Goal: Task Accomplishment & Management: Complete application form

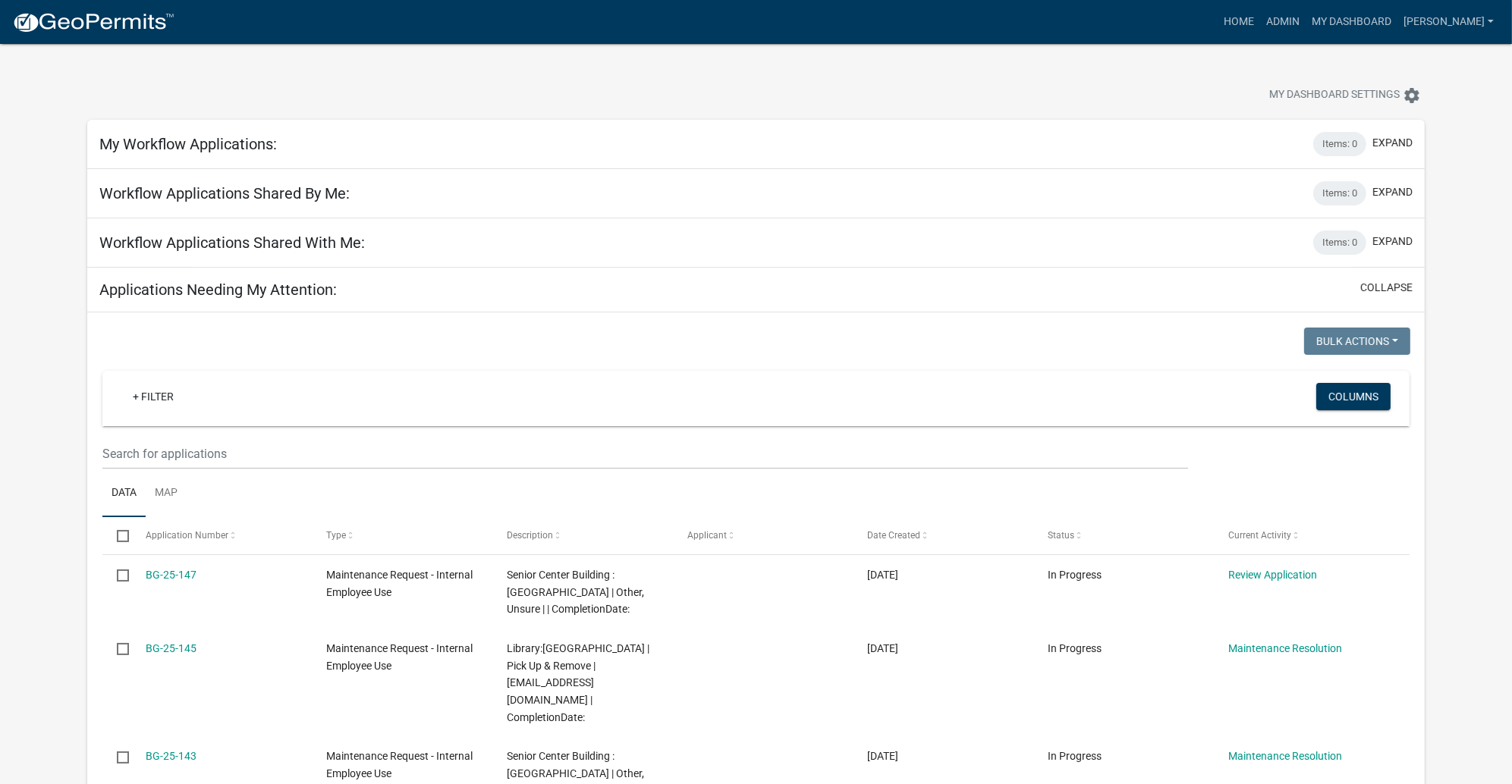
scroll to position [341, 0]
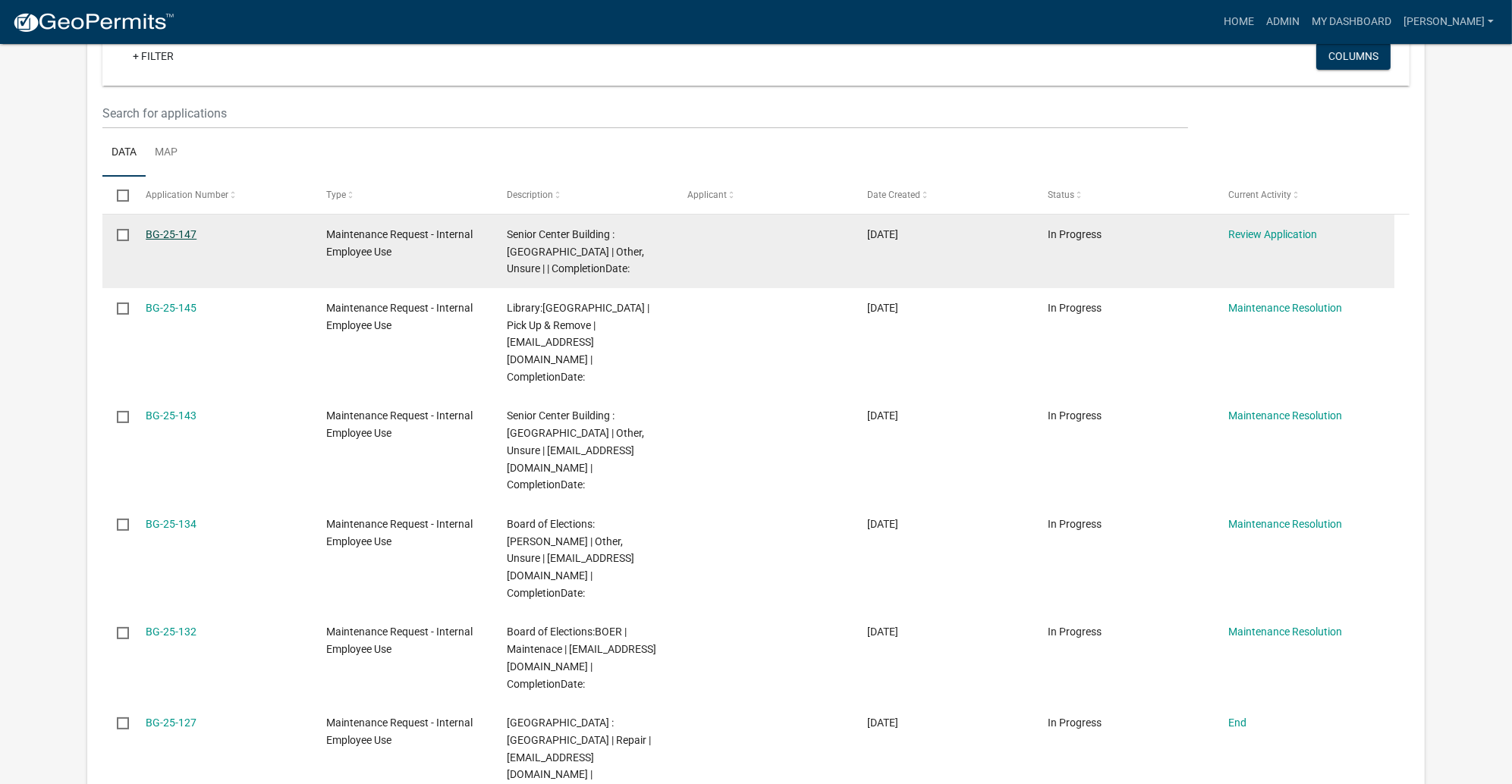
click at [197, 240] on link "BG-25-147" at bounding box center [171, 234] width 51 height 12
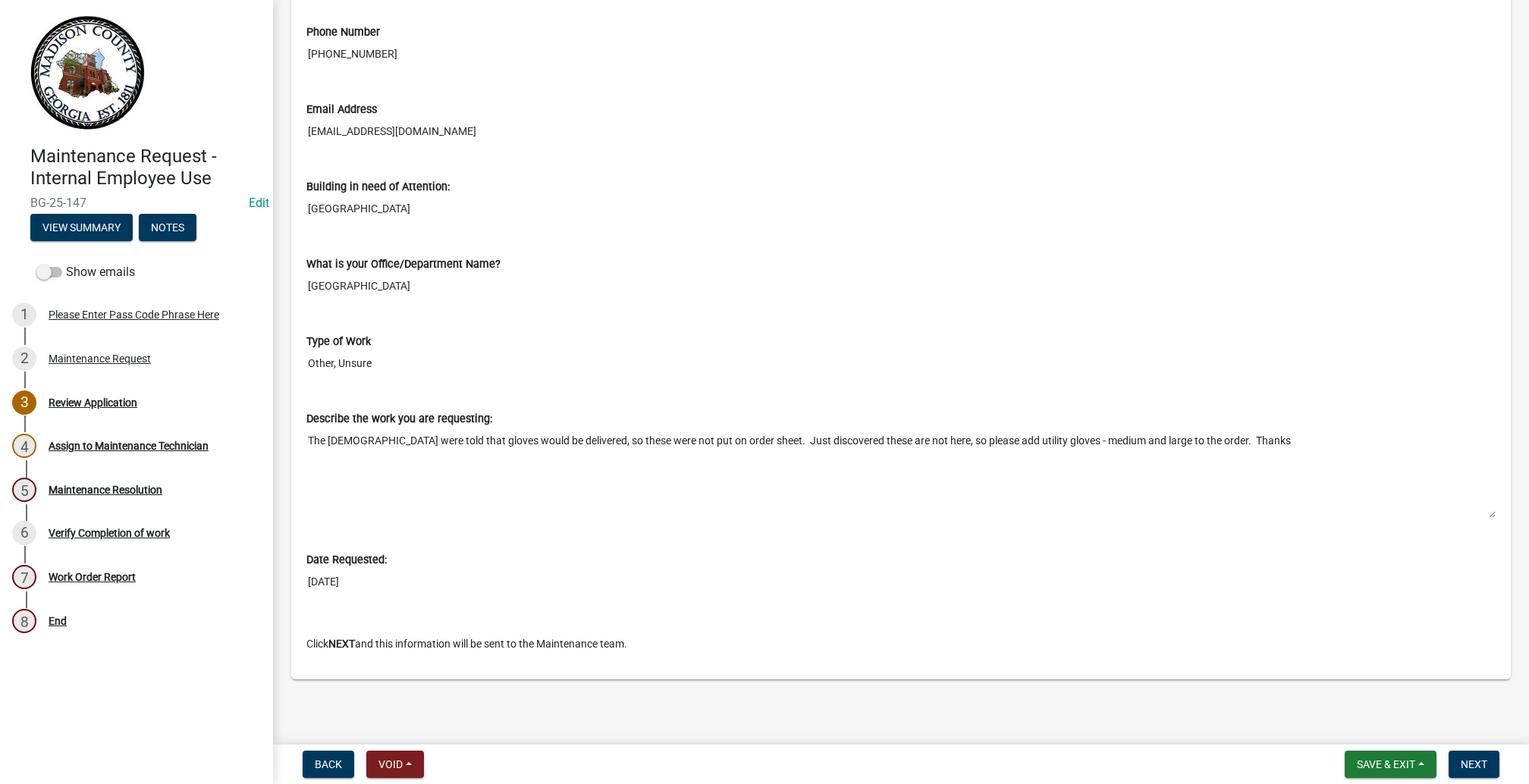
scroll to position [1059, 0]
click at [1460, 758] on span "Next" at bounding box center [1473, 764] width 27 height 12
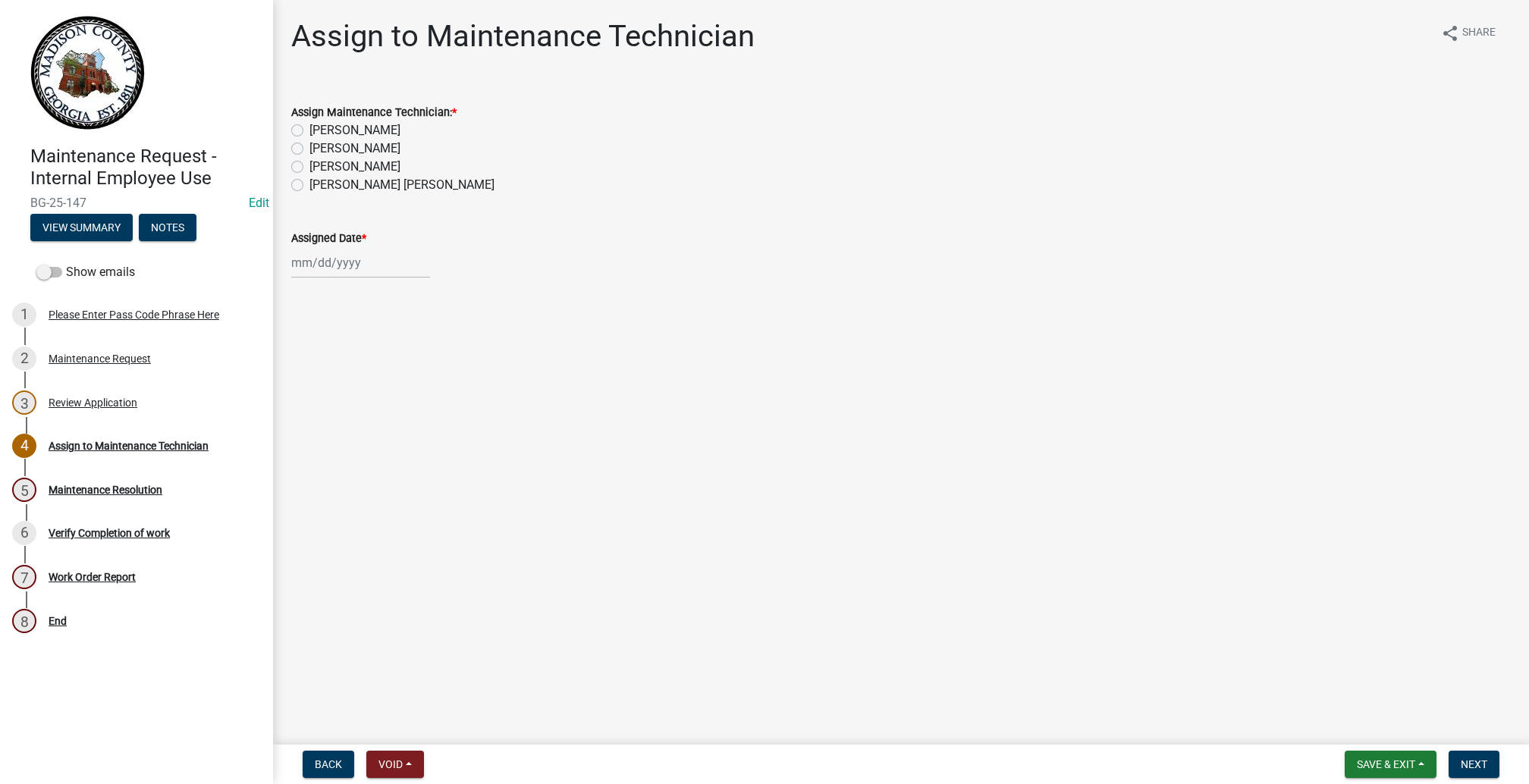
click at [314, 158] on label "Nell McDaniel" at bounding box center [356, 149] width 91 height 18
click at [314, 149] on input "Nell McDaniel" at bounding box center [314, 144] width 10 height 10
radio input "true"
click at [323, 279] on div at bounding box center [361, 263] width 139 height 31
select select "10"
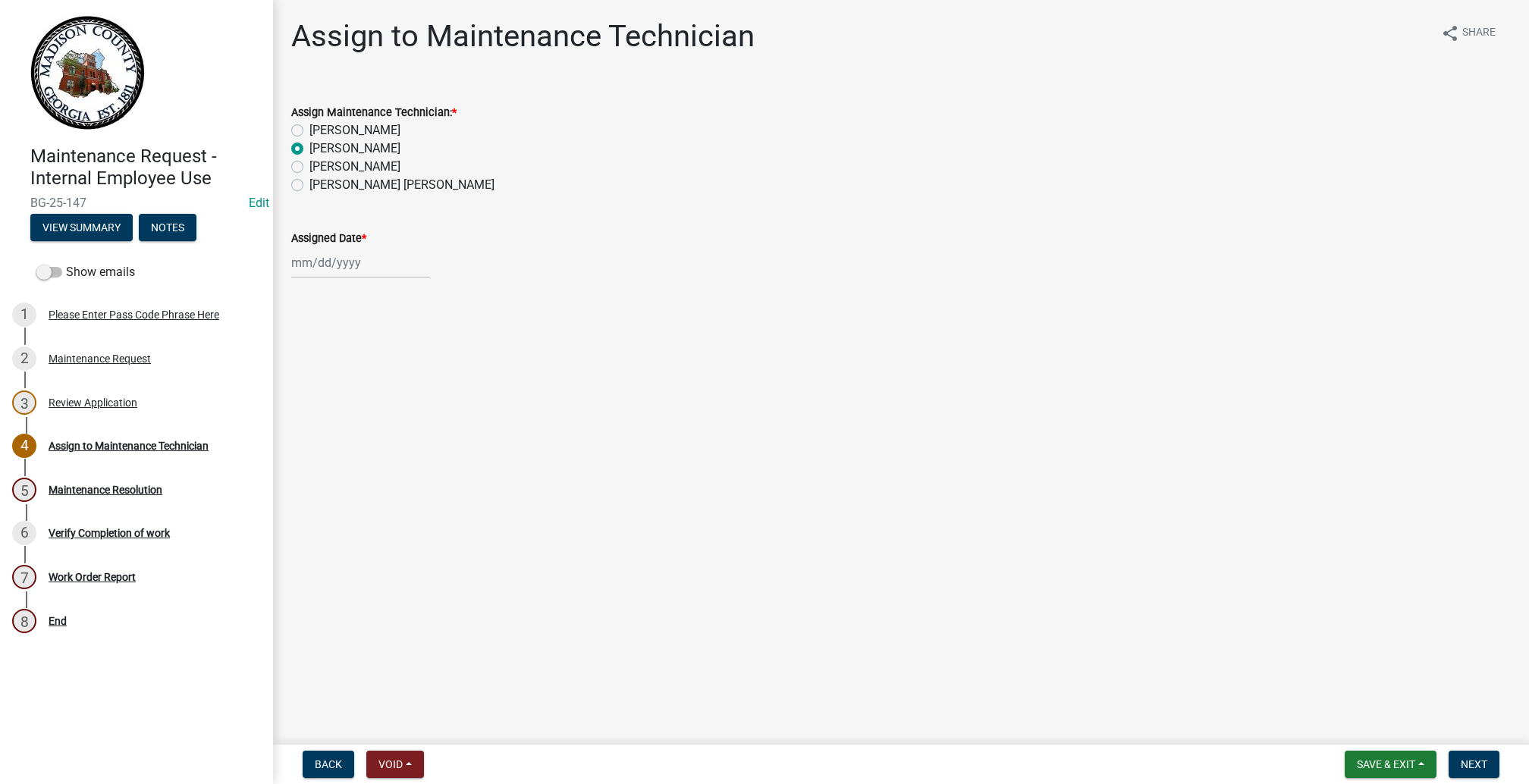
select select "2025"
click at [676, 279] on div "Assigned Date * Jan Feb Mar Apr May Jun Jul Aug Sep Oct Nov Dec 1525 1526 1527 …" at bounding box center [901, 242] width 1220 height 70
click at [313, 279] on div at bounding box center [361, 263] width 139 height 31
select select "10"
select select "2025"
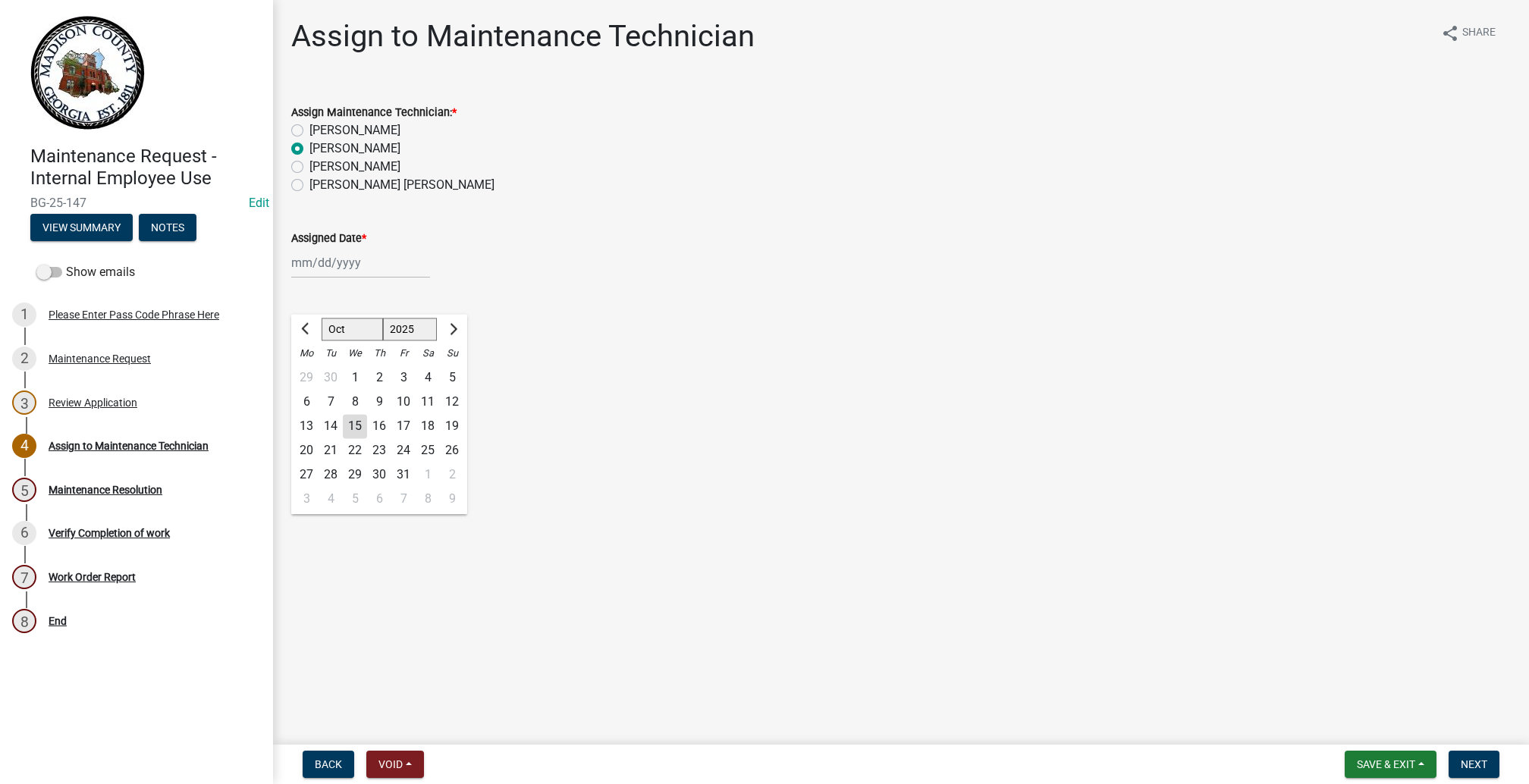
click at [367, 439] on div "15" at bounding box center [355, 426] width 25 height 25
type input "10/15/2025"
click at [1449, 751] on button "Next" at bounding box center [1474, 765] width 51 height 27
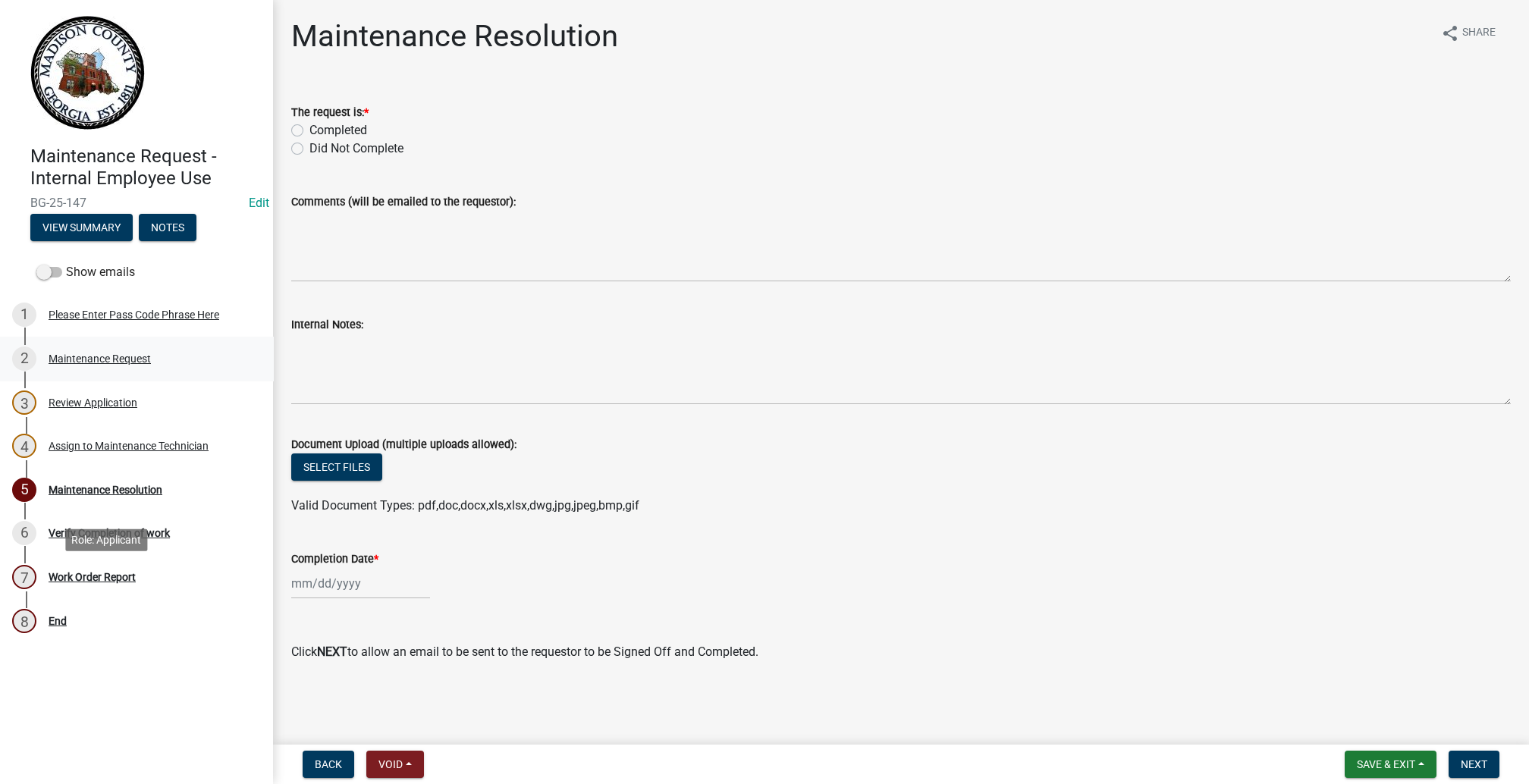
click at [114, 364] on div "Maintenance Request" at bounding box center [100, 359] width 102 height 11
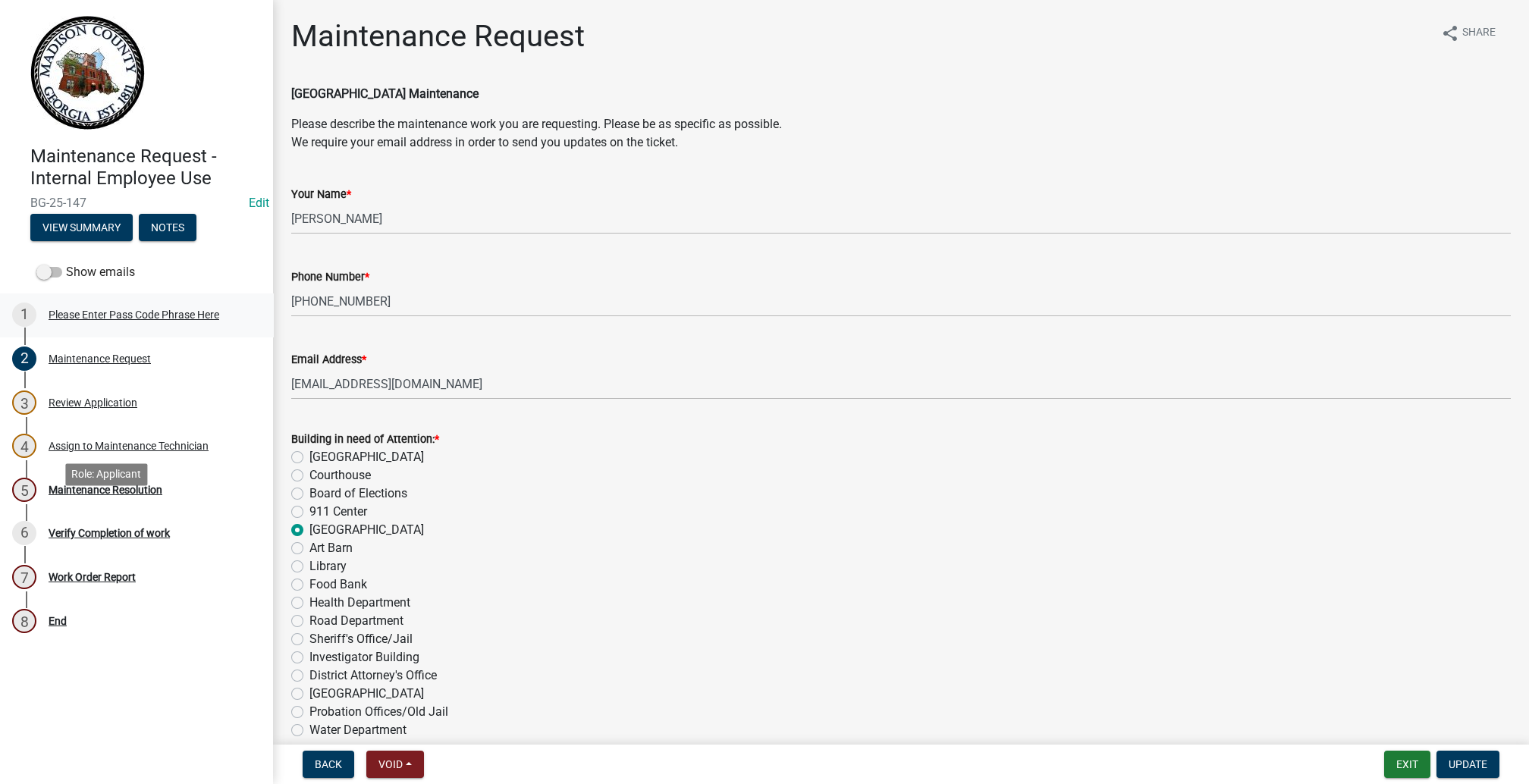
click at [161, 320] on div "Please Enter Pass Code Phrase Here" at bounding box center [133, 315] width 171 height 11
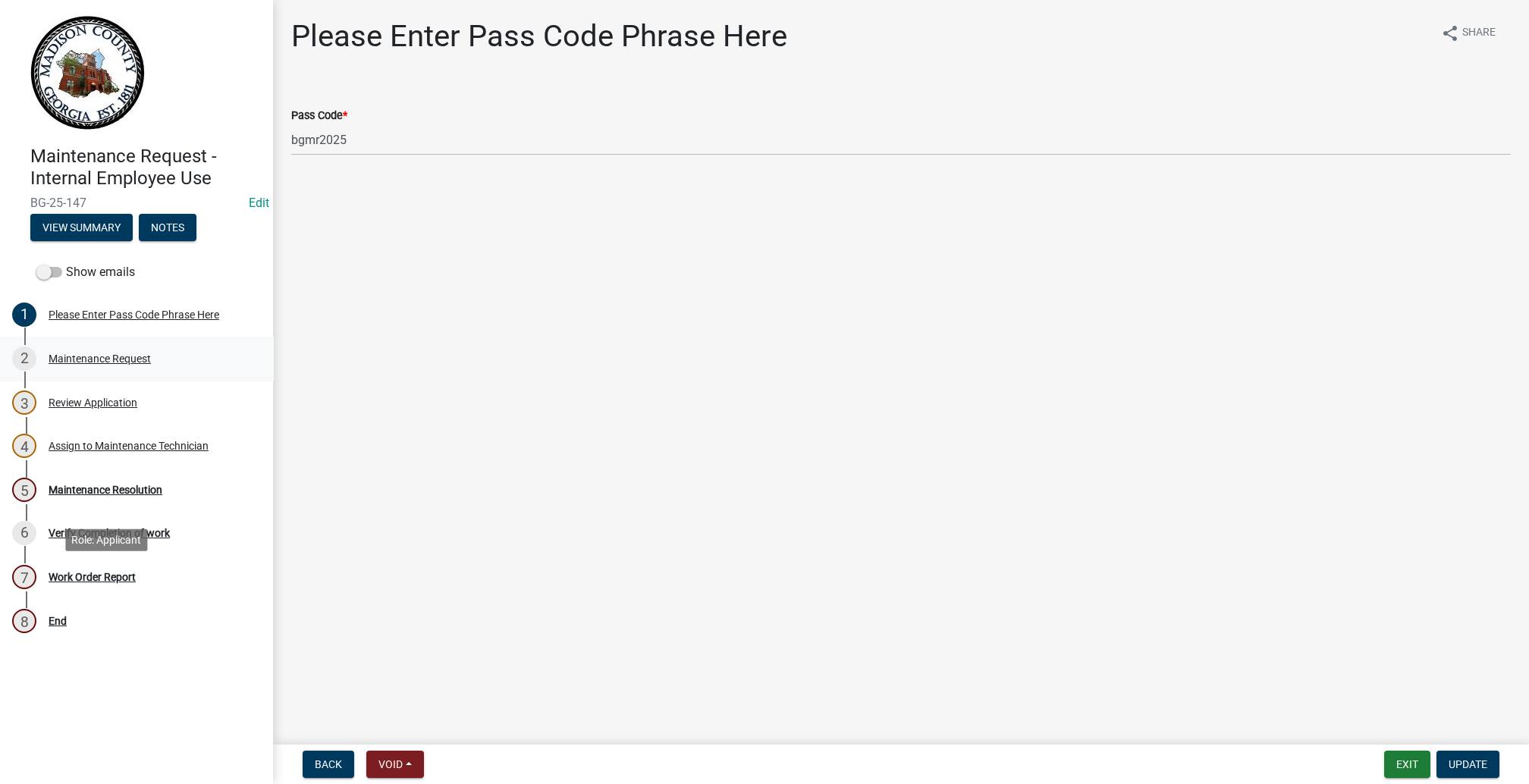
click at [139, 364] on div "Maintenance Request" at bounding box center [100, 359] width 102 height 11
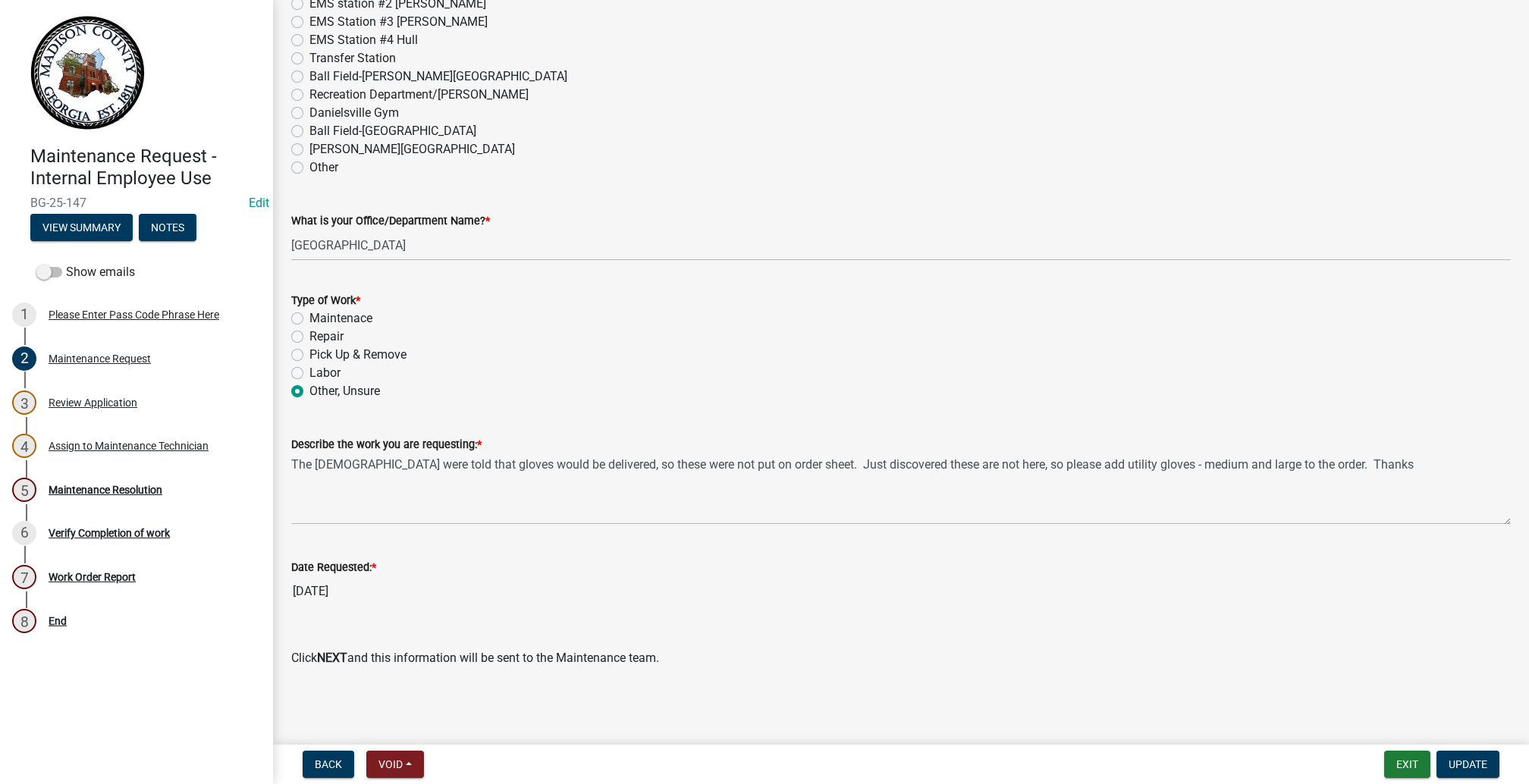
scroll to position [1595, 0]
click at [1444, 751] on button "Update" at bounding box center [1468, 765] width 63 height 27
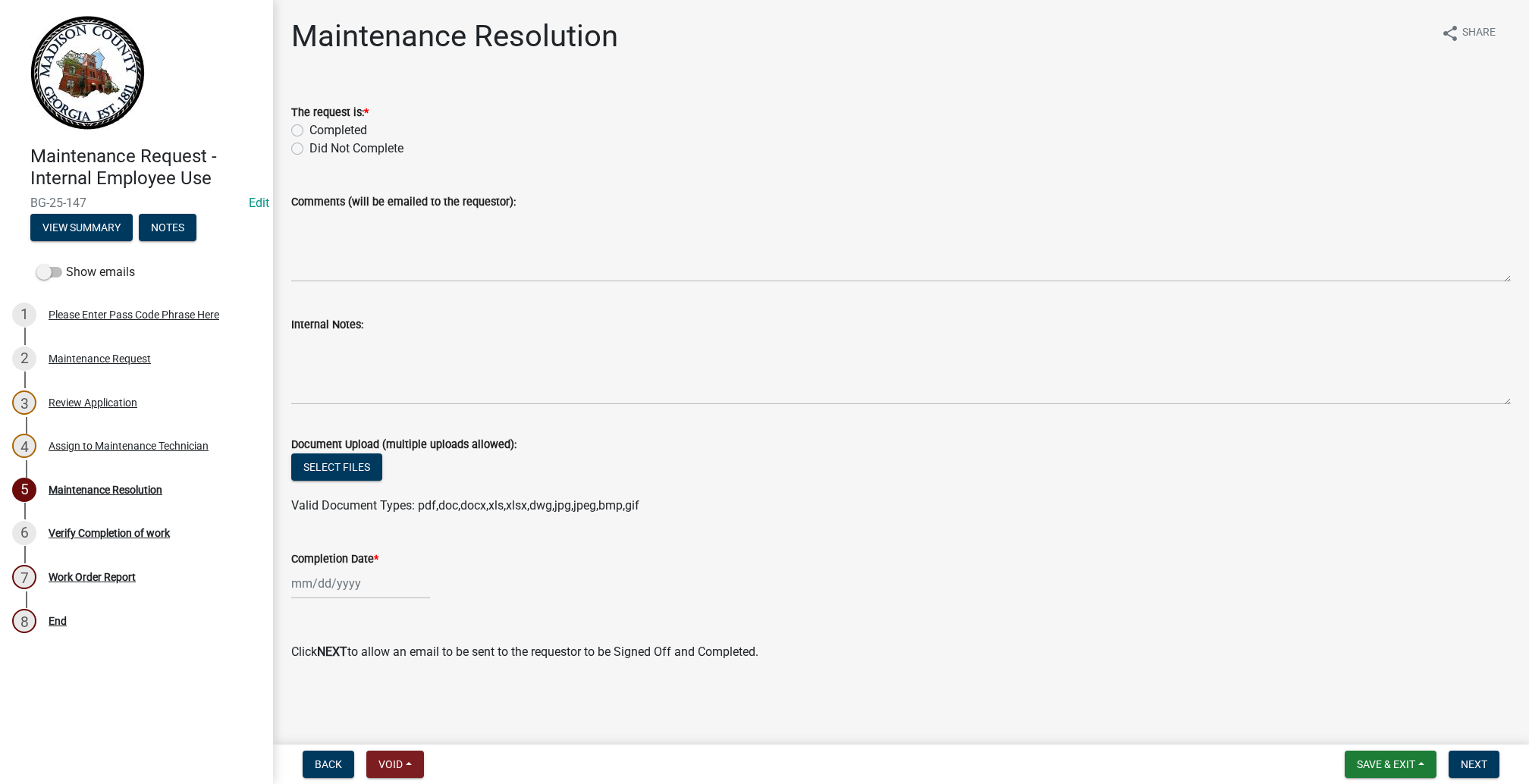
click at [310, 140] on label "Completed" at bounding box center [338, 131] width 58 height 18
click at [310, 132] on input "Completed" at bounding box center [314, 126] width 10 height 10
radio input "true"
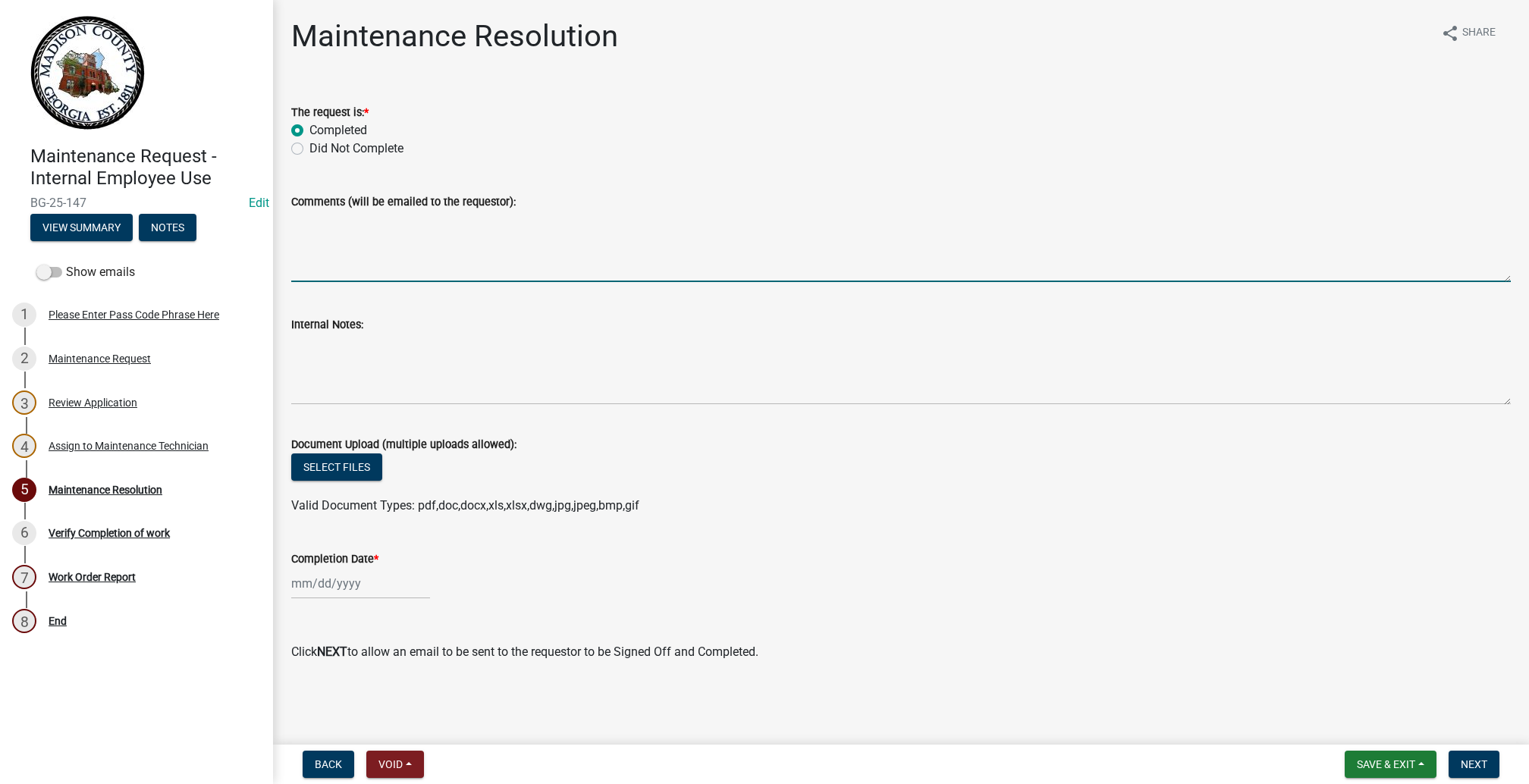
click at [364, 282] on textarea "Comments (will be emailed to the requestor):" at bounding box center [901, 247] width 1220 height 71
click at [404, 282] on textarea "Delivered" at bounding box center [901, 247] width 1220 height 71
drag, startPoint x: 301, startPoint y: 332, endPoint x: 831, endPoint y: 314, distance: 530.3
click at [831, 282] on form "Comments (will be emailed to the requestor): Delivered 1 box of xtra lg gloves …" at bounding box center [901, 238] width 1220 height 90
type textarea "Delivered 1 box of xtra lg gloves didn't have lg med or sm in stock"
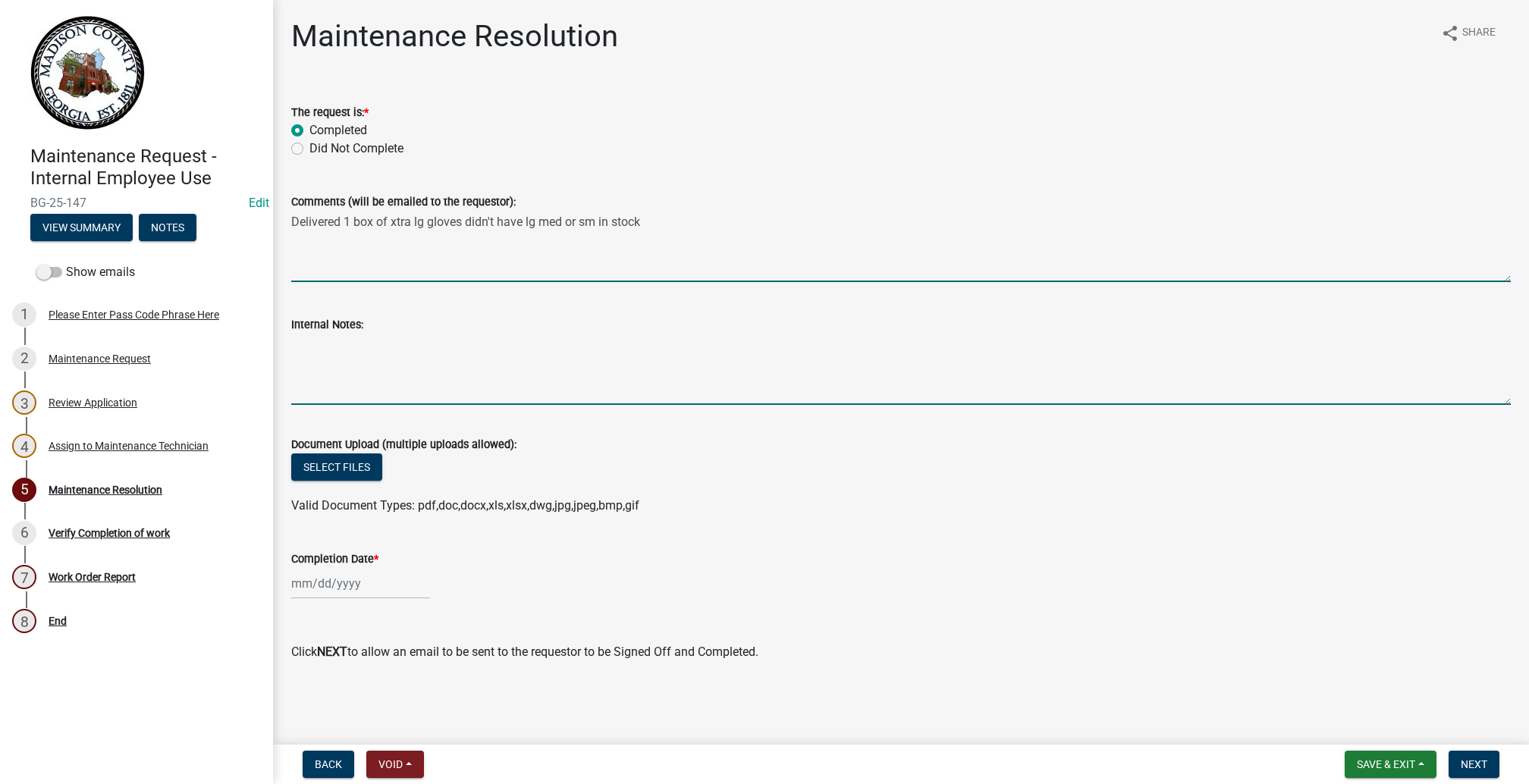
click at [421, 405] on textarea "Internal Notes:" at bounding box center [901, 369] width 1220 height 71
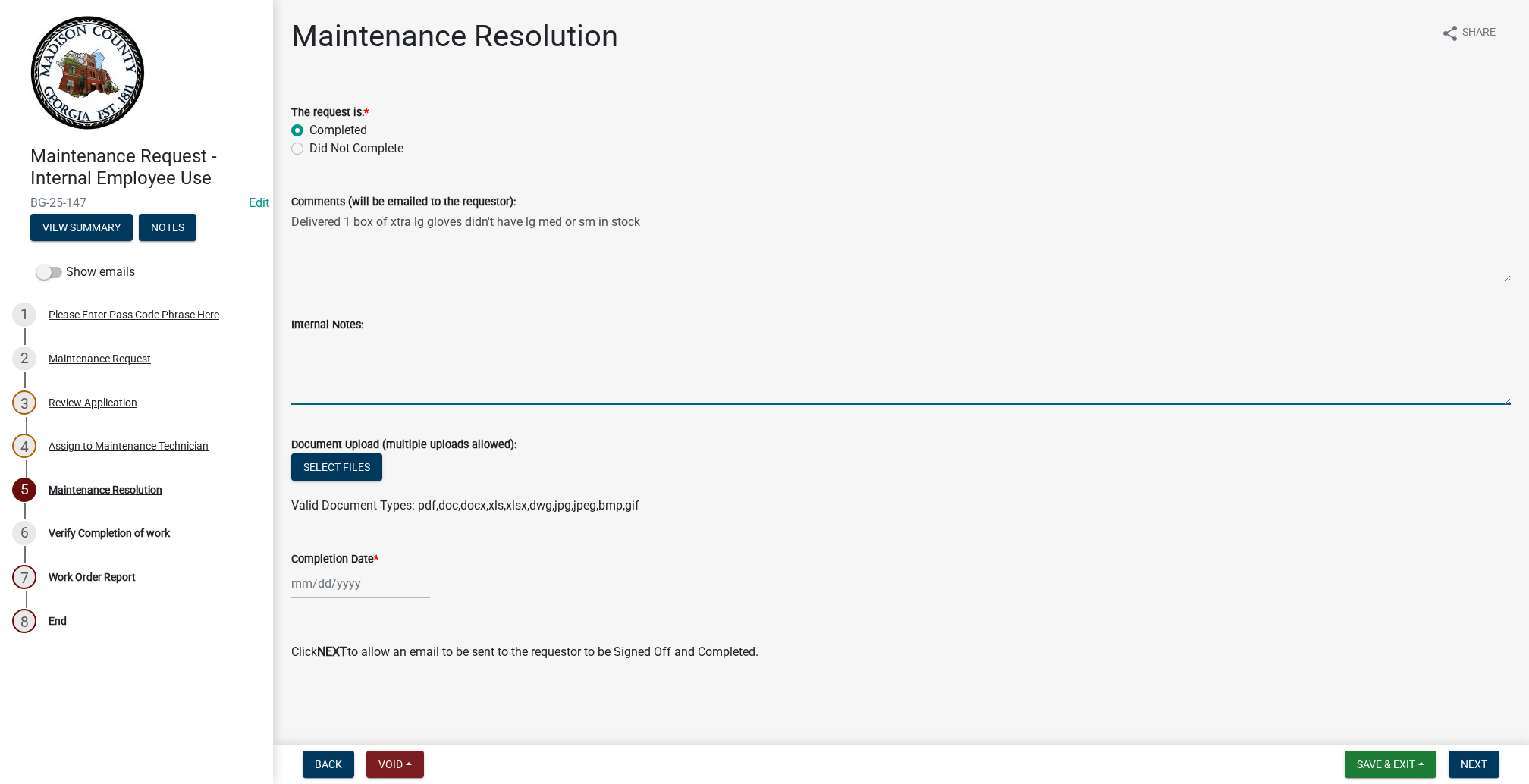
paste textarea "Delivered 1 box of xtra lg gloves didn't have lg med or sm in stock"
type textarea "Delivered 1 box of xtra lg gloves didn't have lg med or sm in stock"
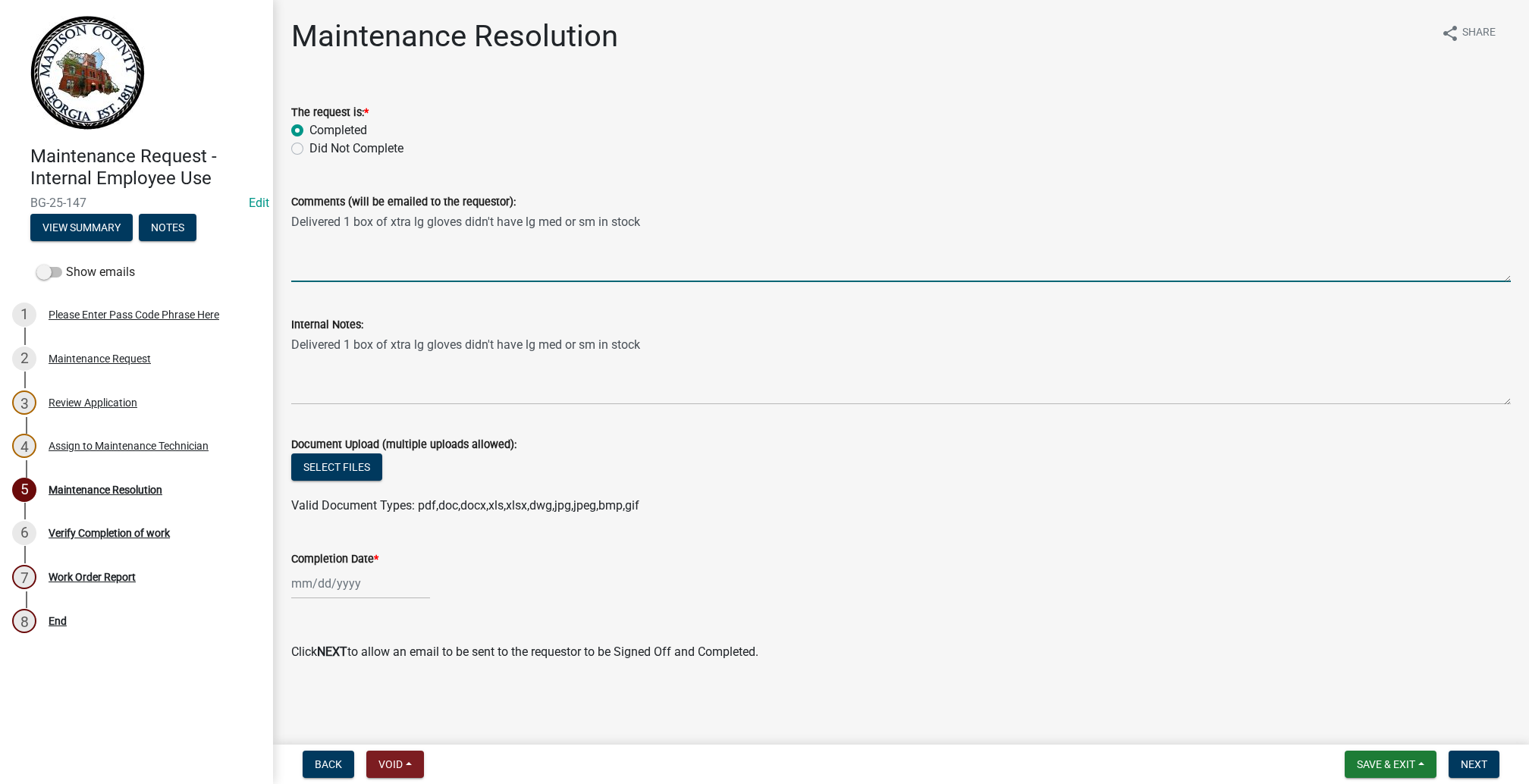
drag, startPoint x: 845, startPoint y: 330, endPoint x: 251, endPoint y: 332, distance: 594.0
click at [251, 332] on div "Maintenance Request - Internal Employee Use BG-25-147 Edit View Summary Notes S…" at bounding box center [764, 392] width 1529 height 784
type textarea "Delivered 1 box of gloves"
click at [320, 568] on div at bounding box center [361, 584] width 139 height 31
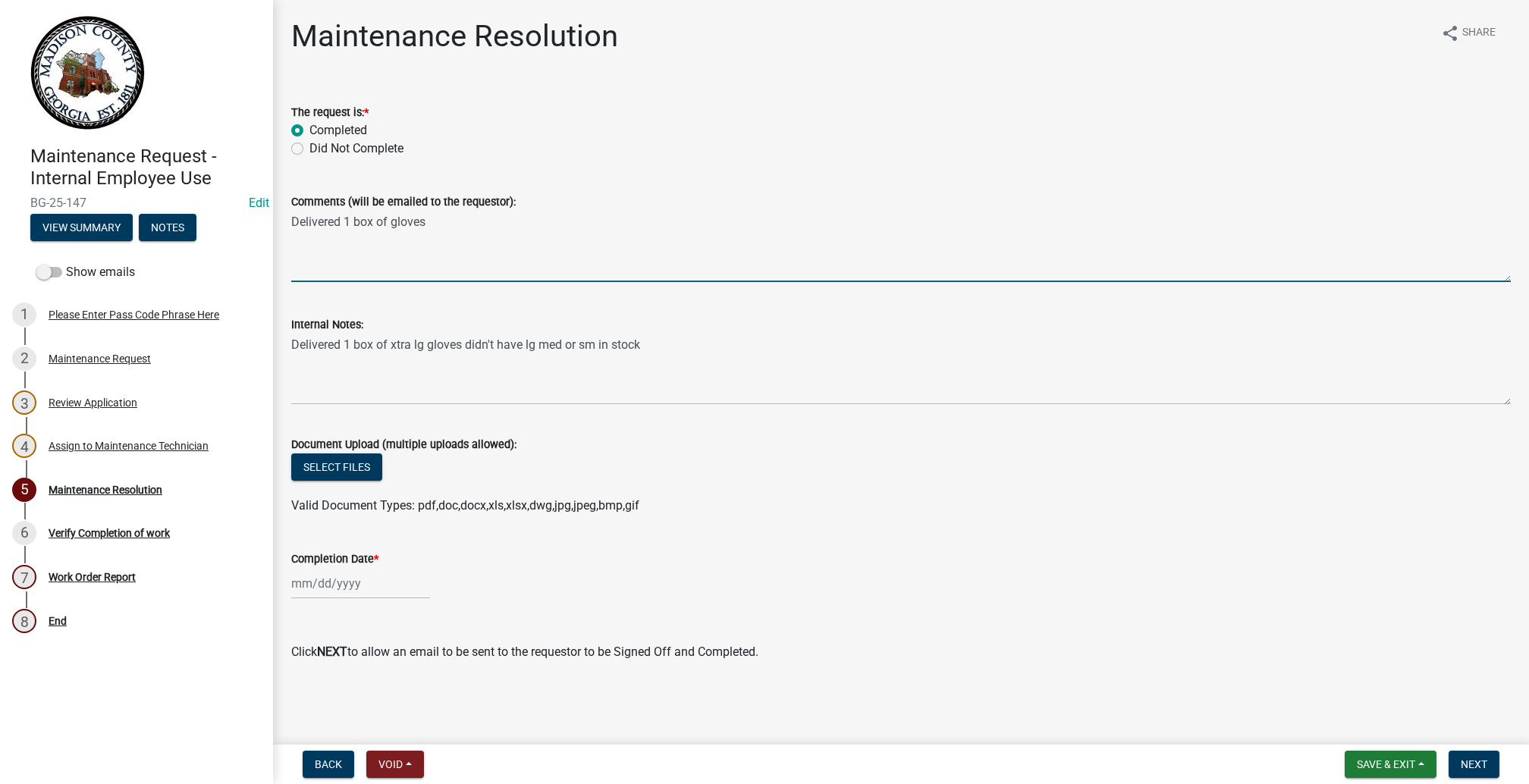
select select "10"
select select "2025"
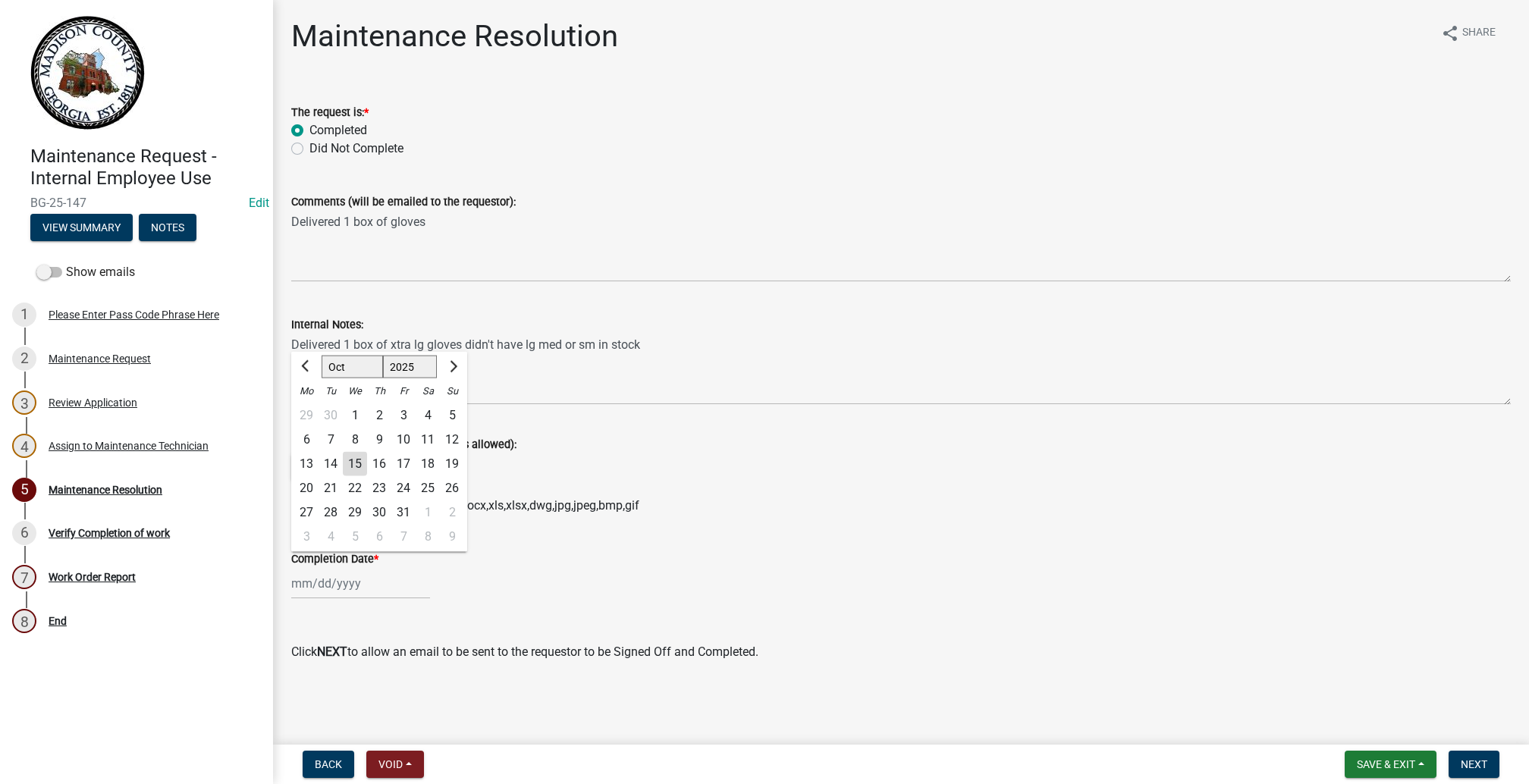
click at [367, 452] on div "15" at bounding box center [355, 464] width 25 height 25
type input "10/15/2025"
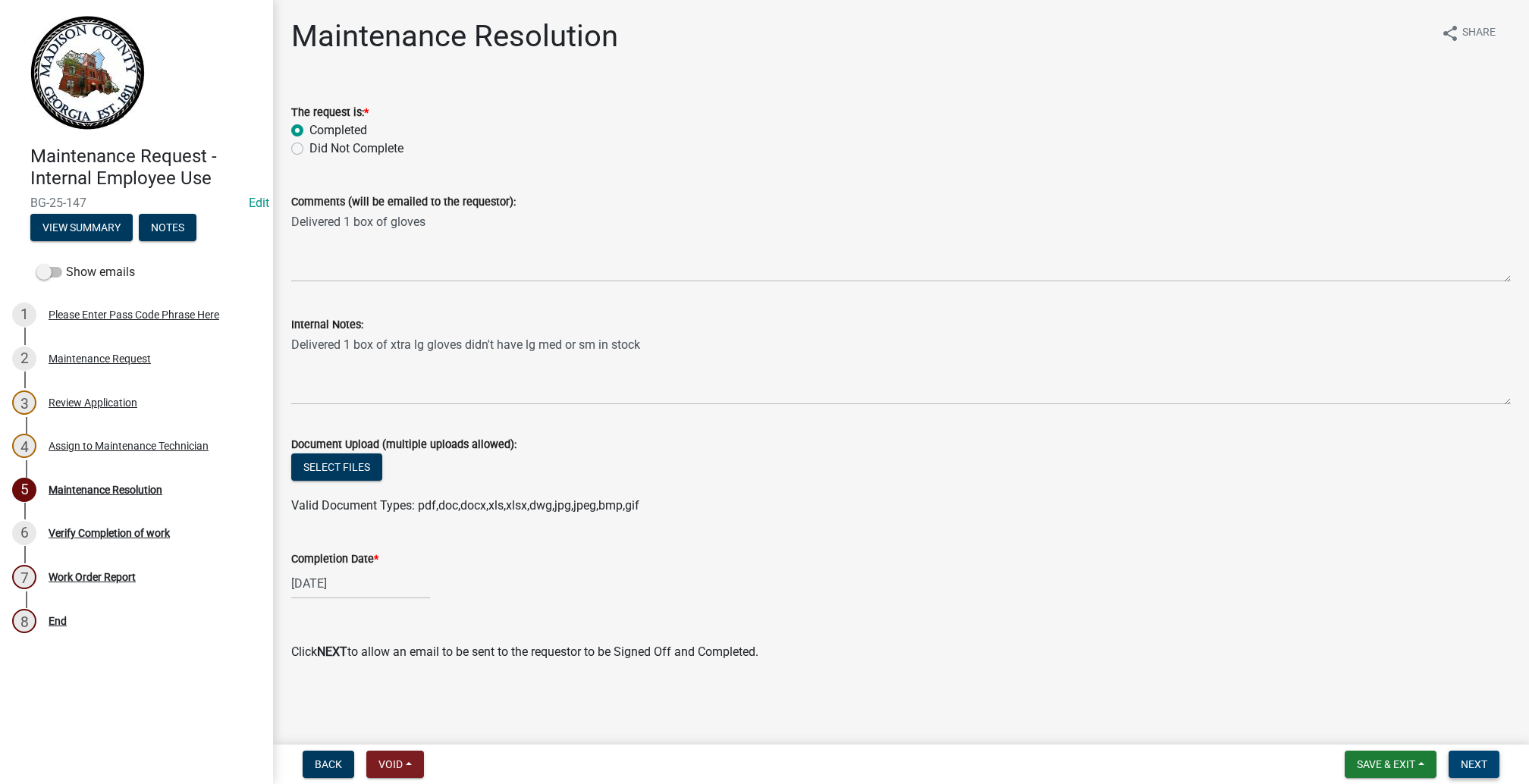
click at [1460, 758] on span "Next" at bounding box center [1473, 764] width 27 height 12
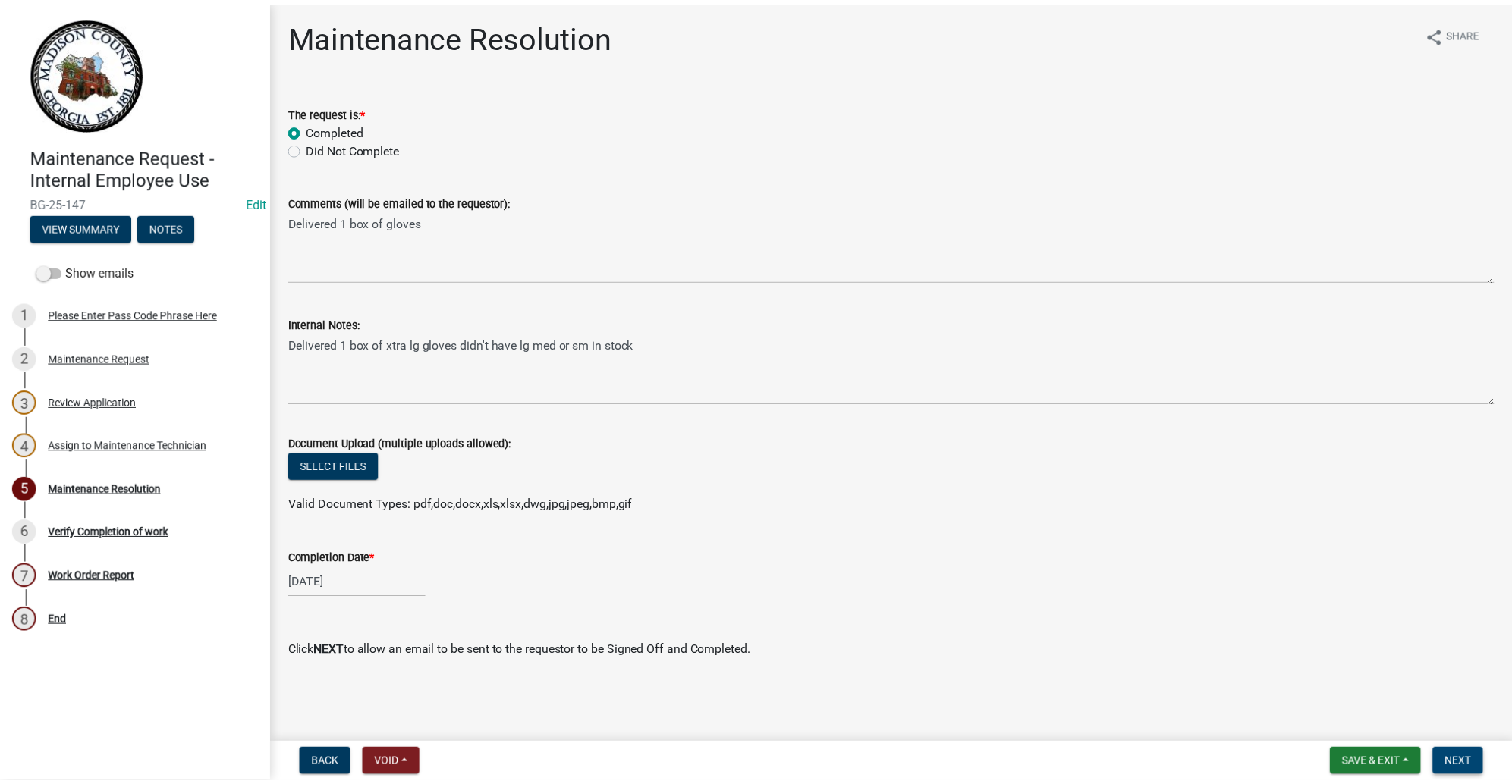
scroll to position [0, 0]
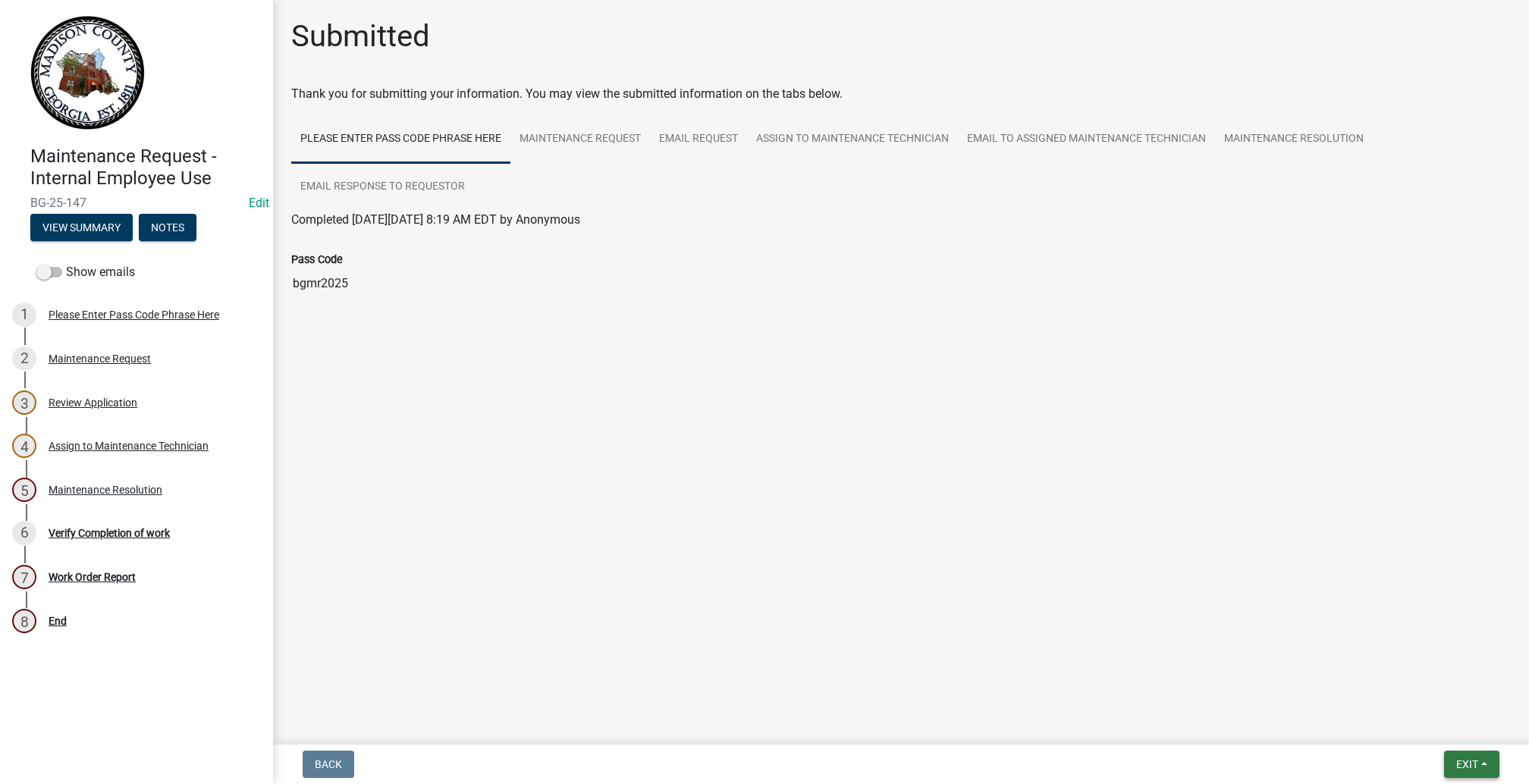
click at [1457, 758] on span "Exit" at bounding box center [1467, 764] width 22 height 12
click at [1426, 703] on button "Save & Exit" at bounding box center [1439, 712] width 122 height 37
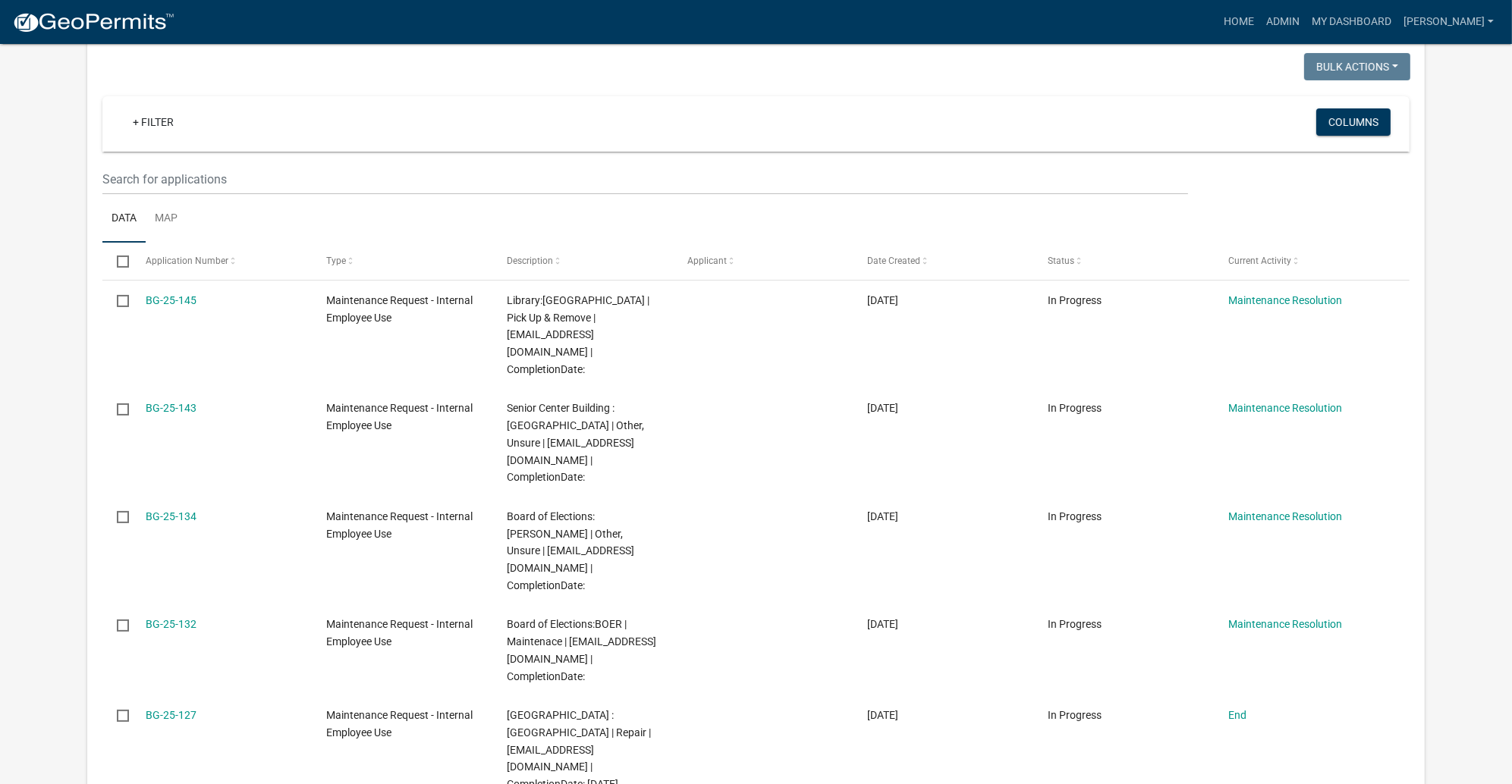
scroll to position [341, 0]
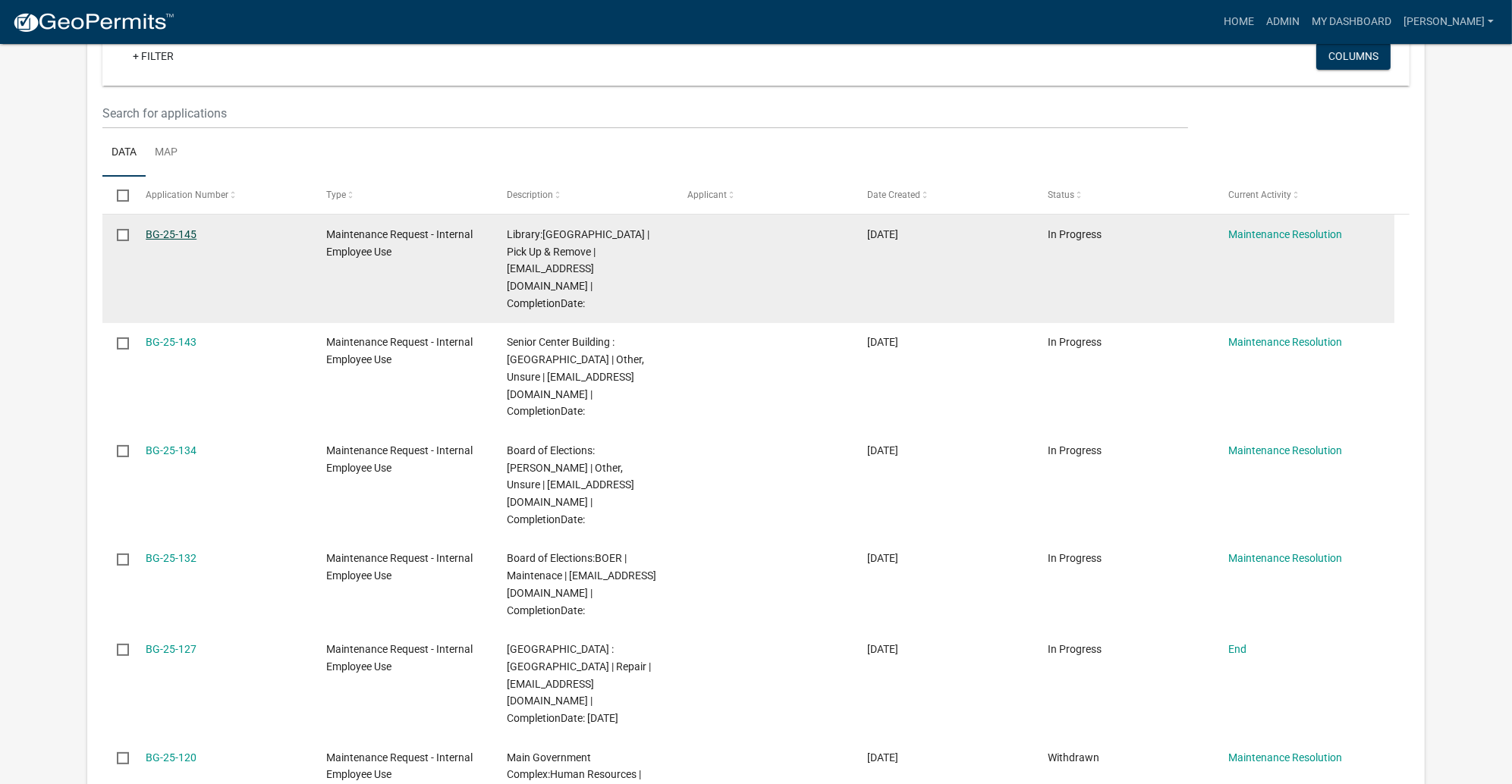
click at [197, 240] on link "BG-25-145" at bounding box center [171, 234] width 51 height 12
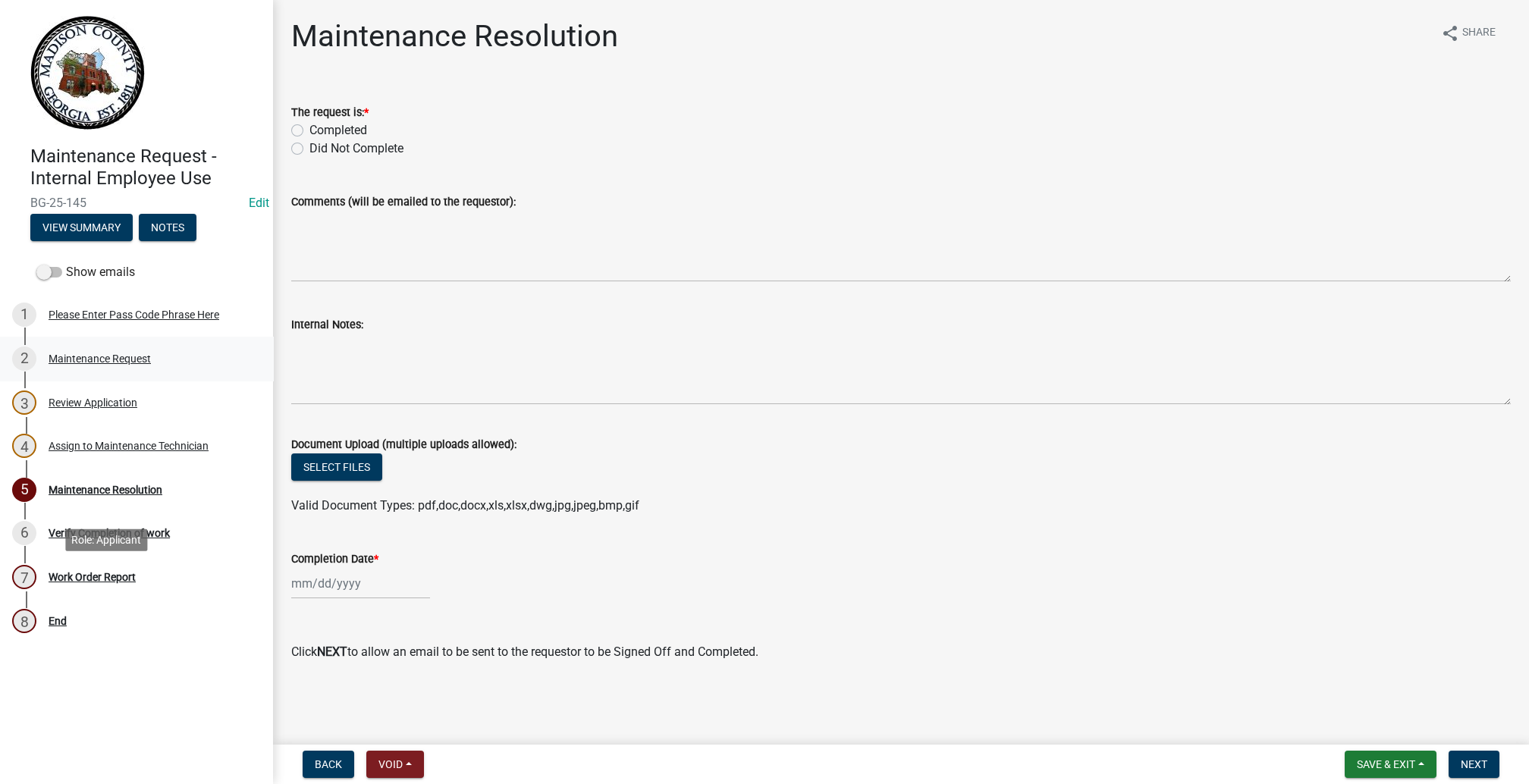
click at [101, 364] on div "Maintenance Request" at bounding box center [100, 359] width 102 height 11
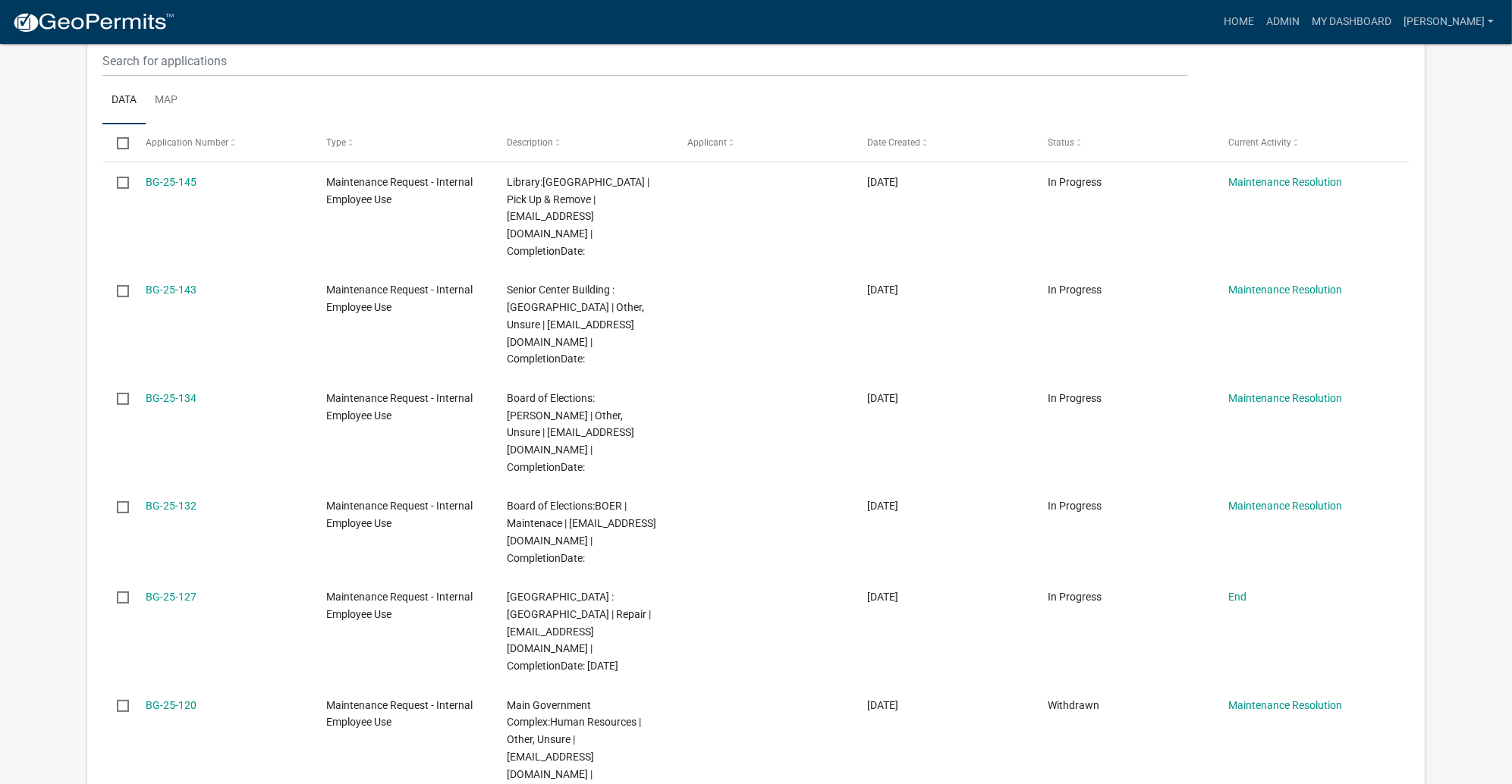
scroll to position [455, 0]
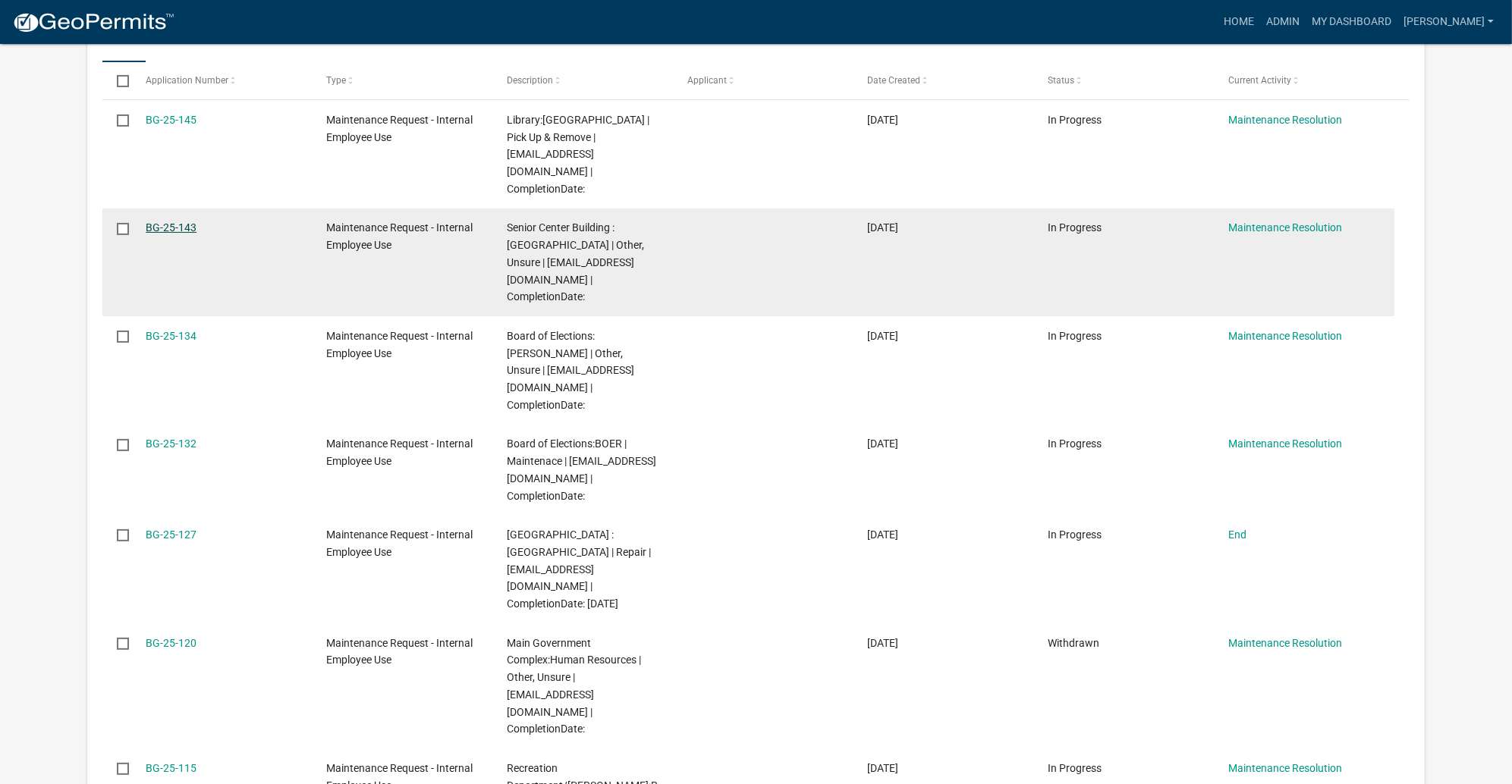
click at [195, 234] on link "BG-25-143" at bounding box center [171, 227] width 51 height 12
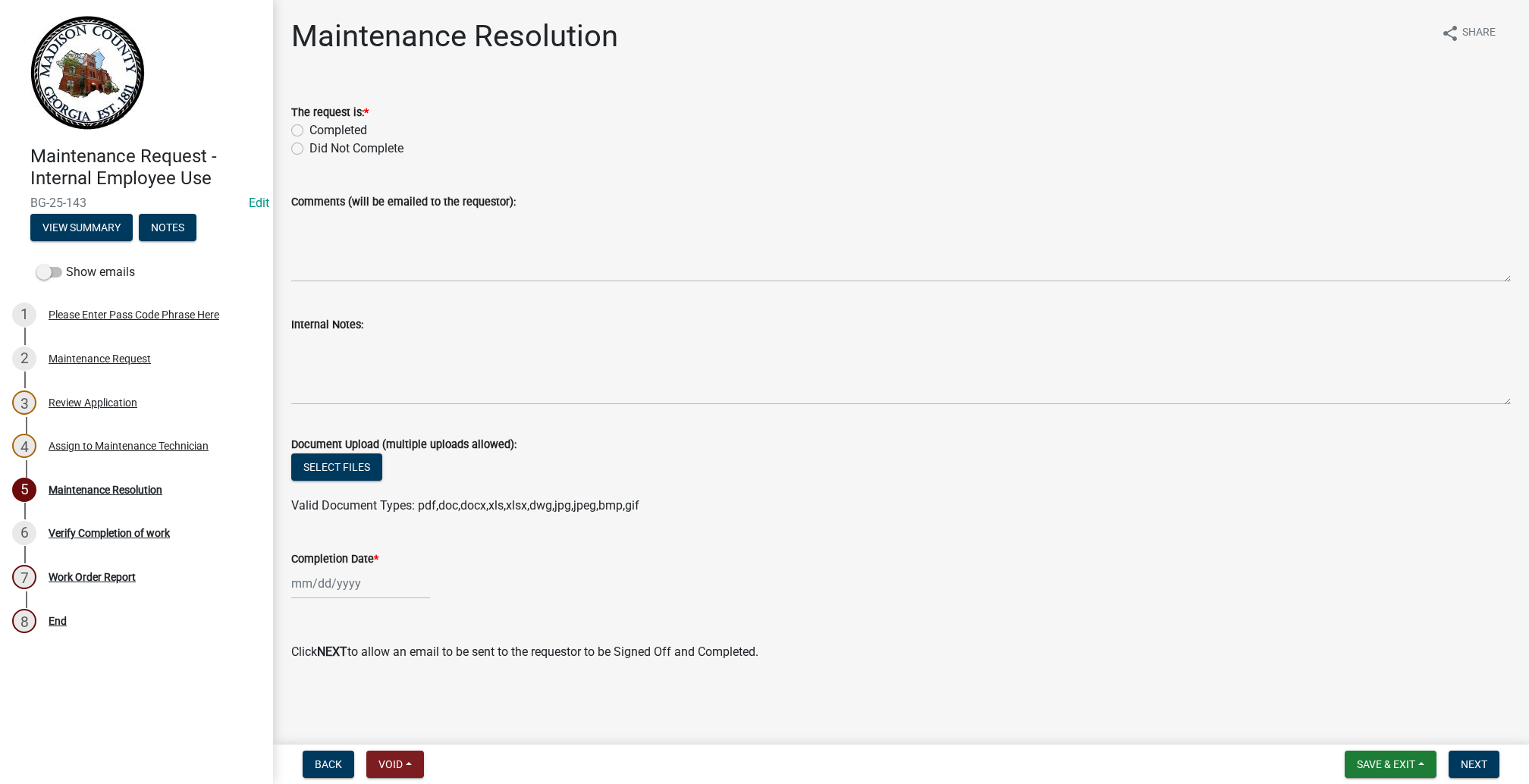
scroll to position [110, 0]
click at [139, 364] on div "Maintenance Request" at bounding box center [100, 359] width 102 height 11
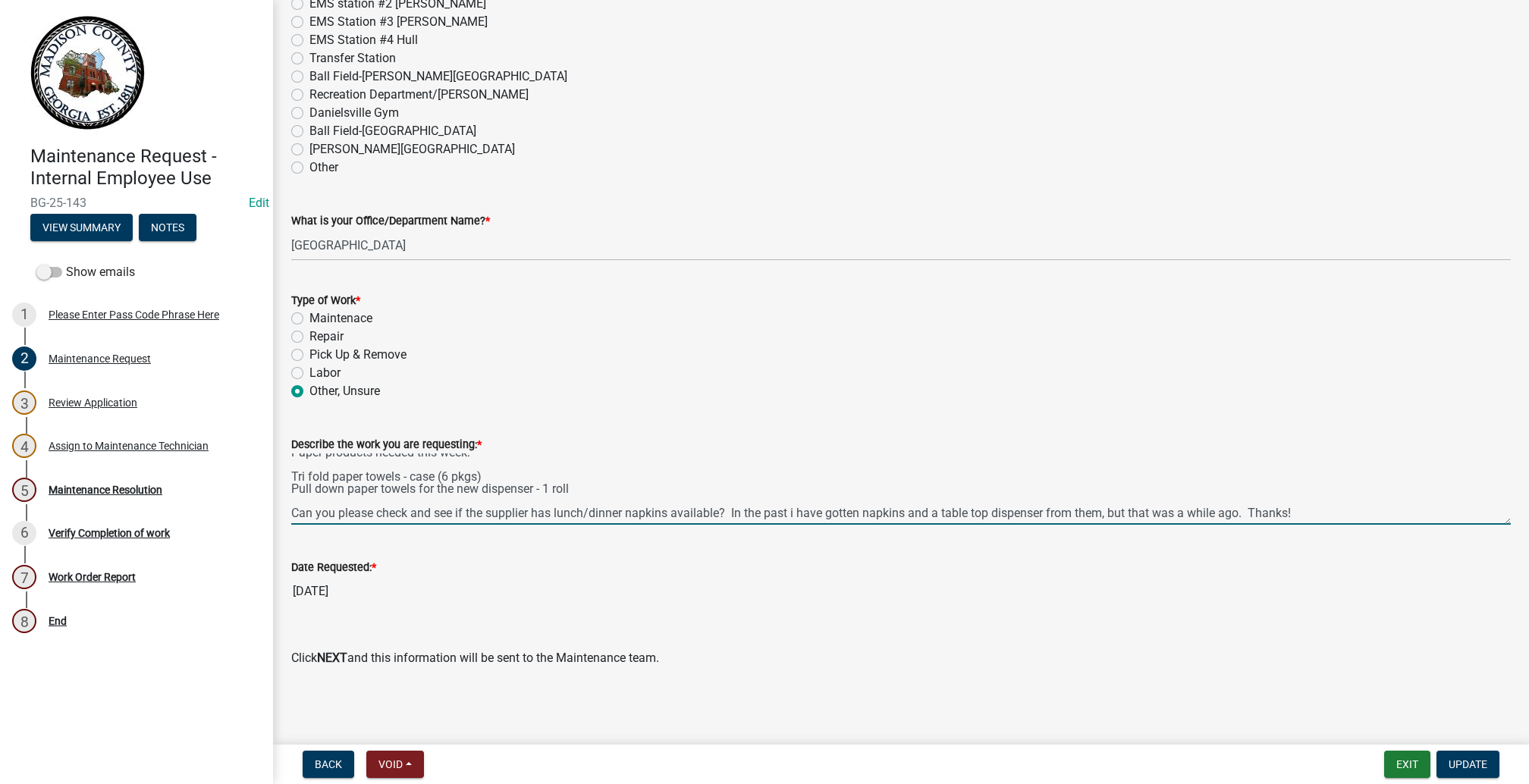
scroll to position [55, 0]
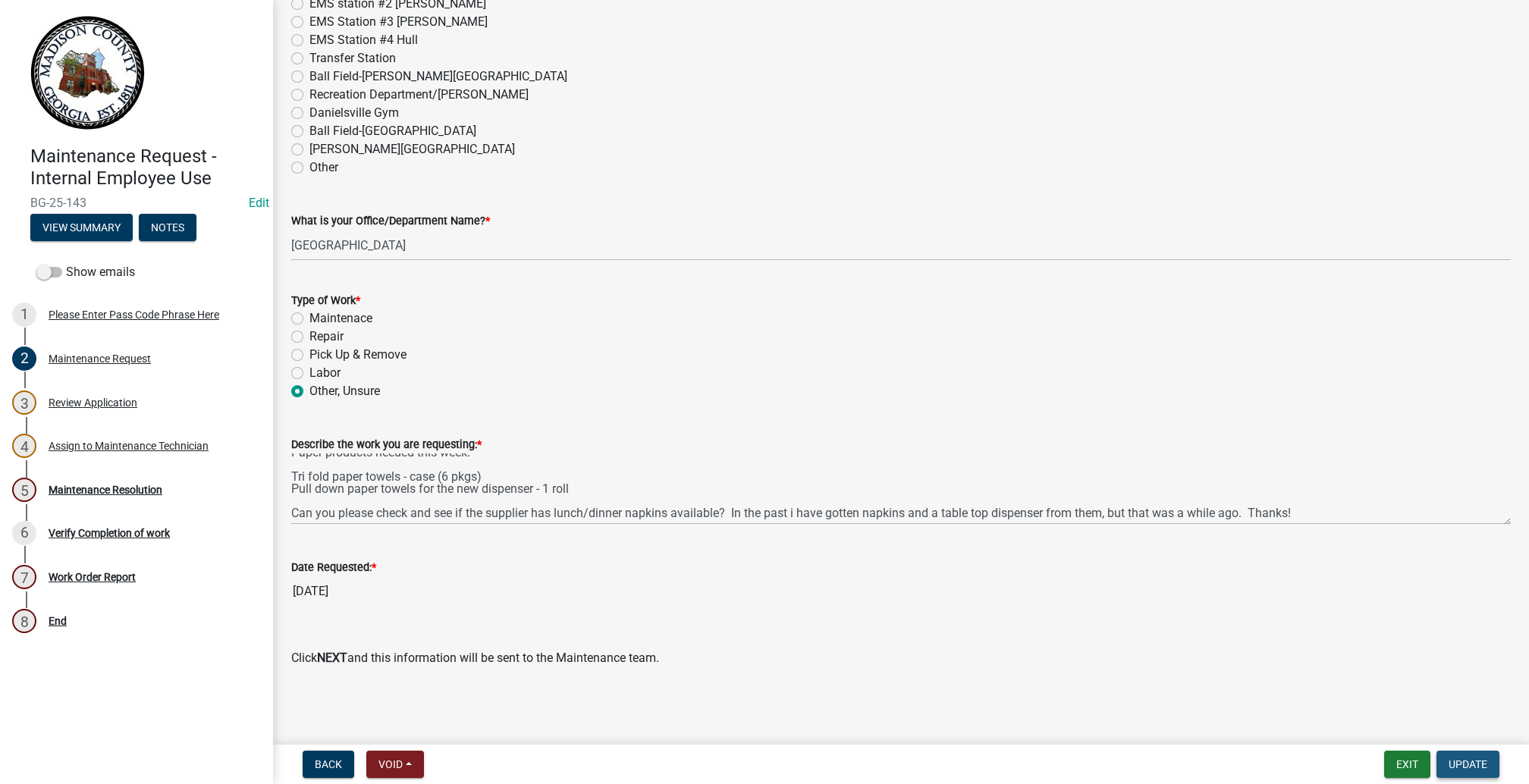
click at [1449, 758] on span "Update" at bounding box center [1468, 764] width 38 height 12
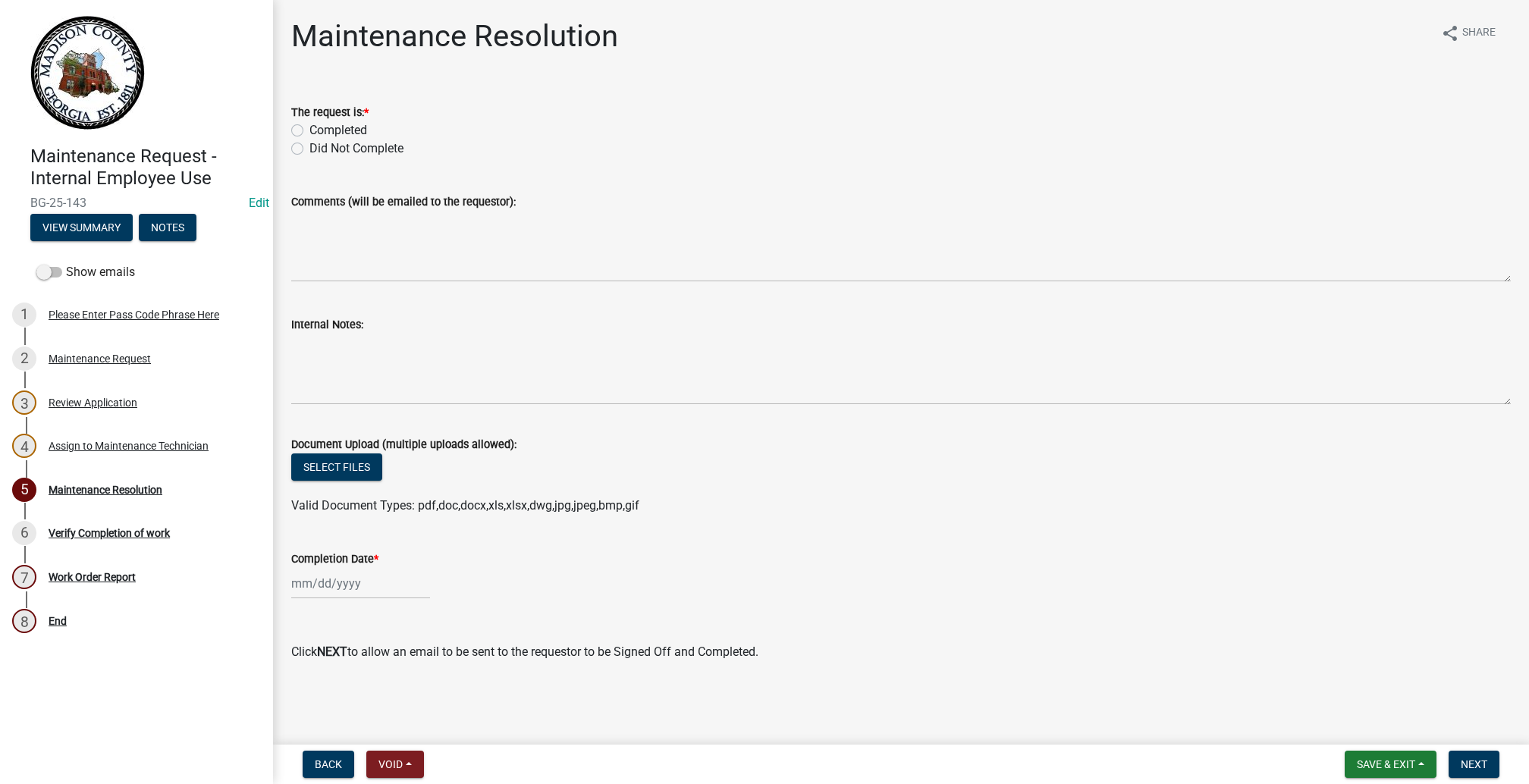
click at [313, 140] on label "Completed" at bounding box center [338, 131] width 58 height 18
click at [313, 132] on input "Completed" at bounding box center [314, 126] width 10 height 10
radio input "true"
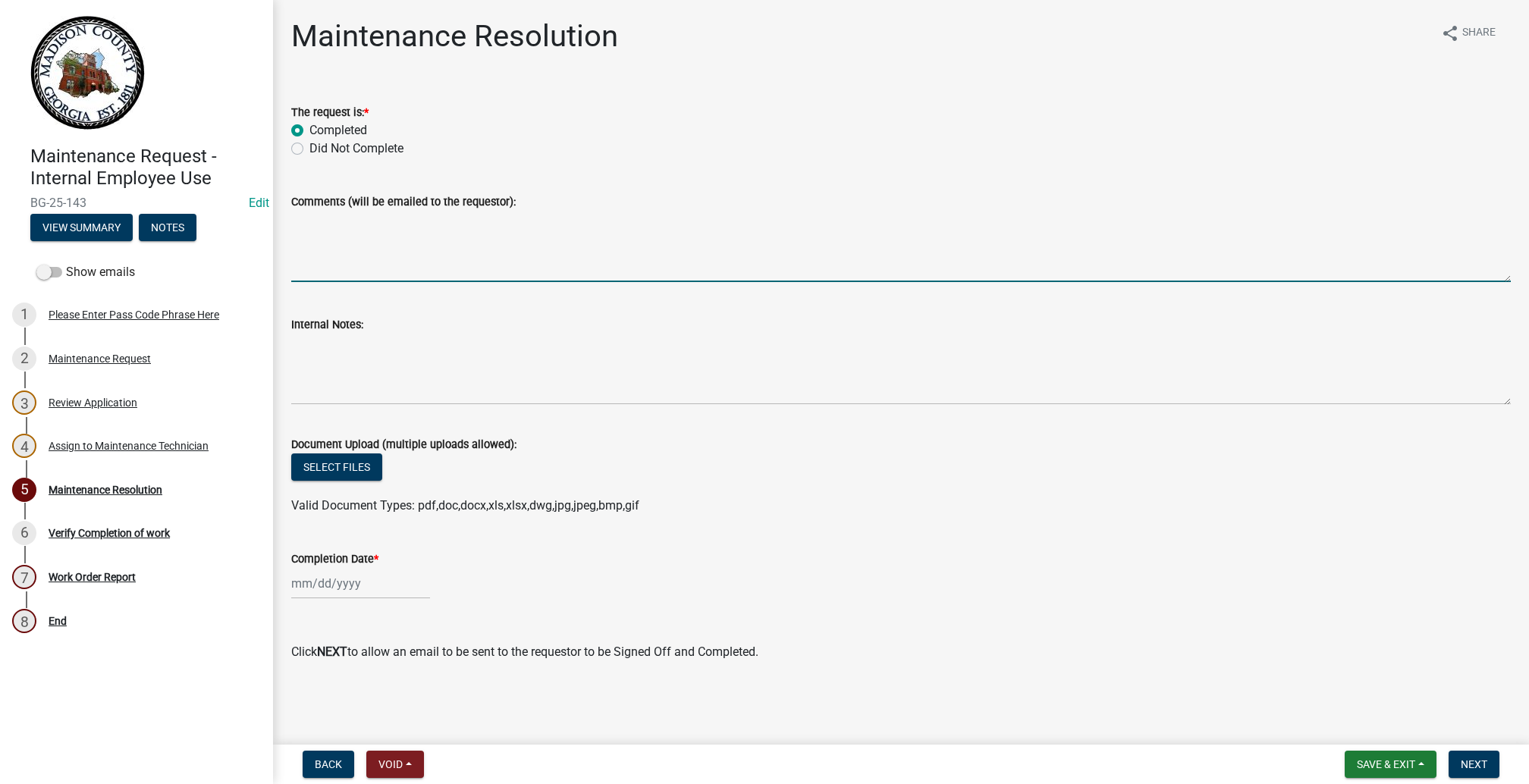
click at [377, 282] on textarea "Comments (will be emailed to the requestor):" at bounding box center [901, 247] width 1220 height 71
type textarea "Delivered 6 Multi Fold brown Paper Towels & 1 Center pull paper towel roll"
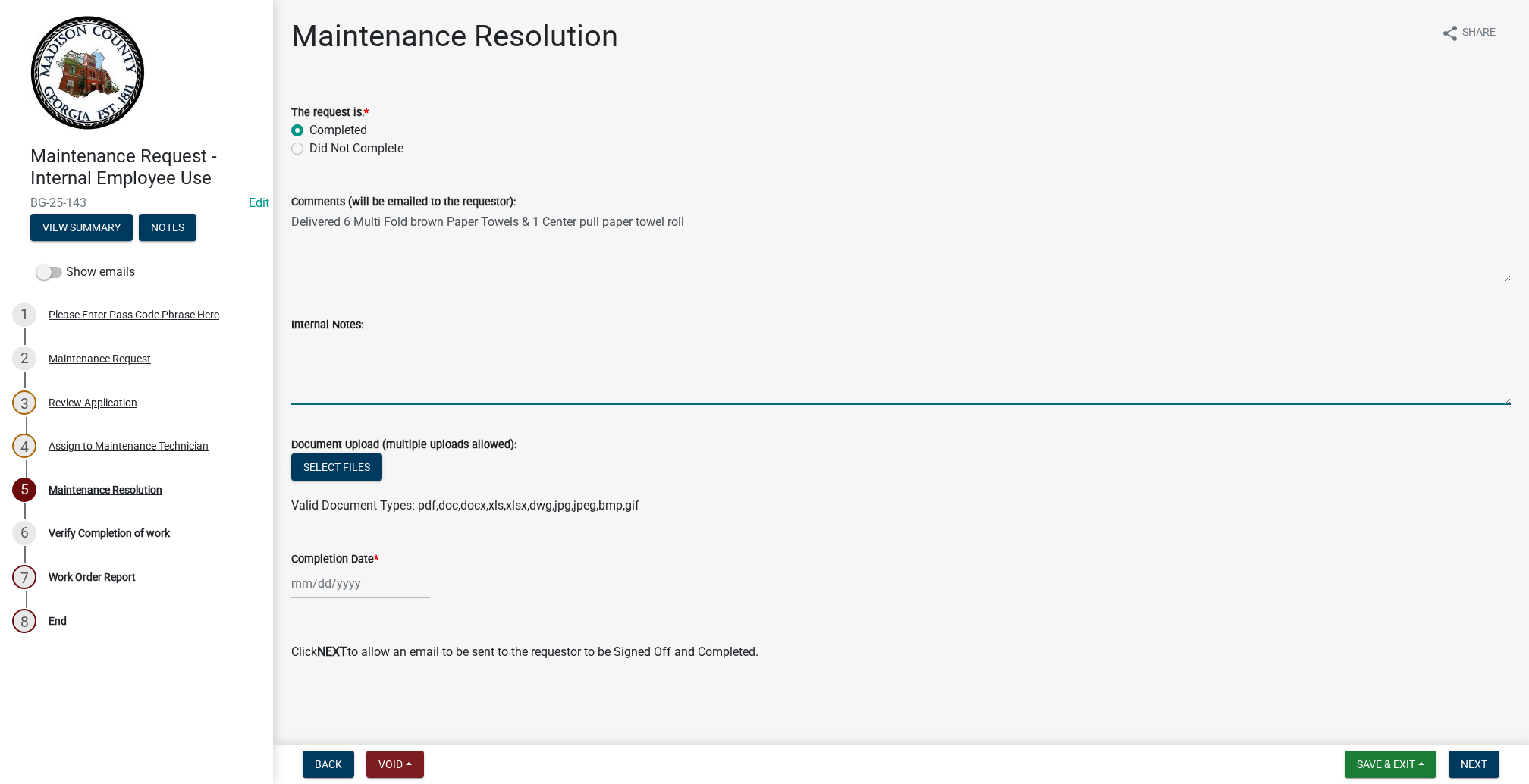
click at [337, 405] on textarea "Internal Notes:" at bounding box center [901, 369] width 1220 height 71
type textarea "w"
type textarea "Will check in the following Wednesday 10/22/25 to get an supply update"
click at [323, 568] on div at bounding box center [361, 584] width 139 height 31
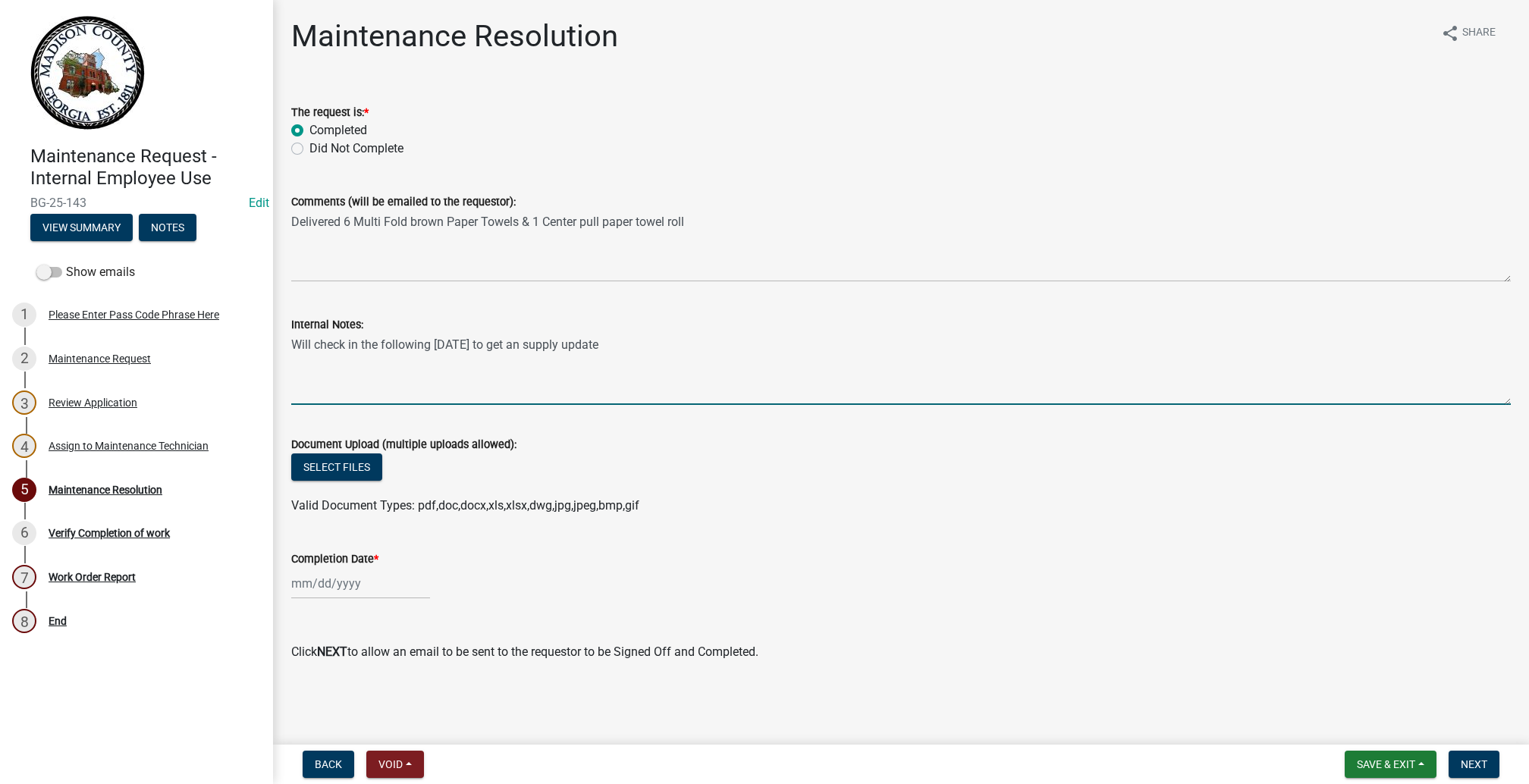
select select "10"
select select "2025"
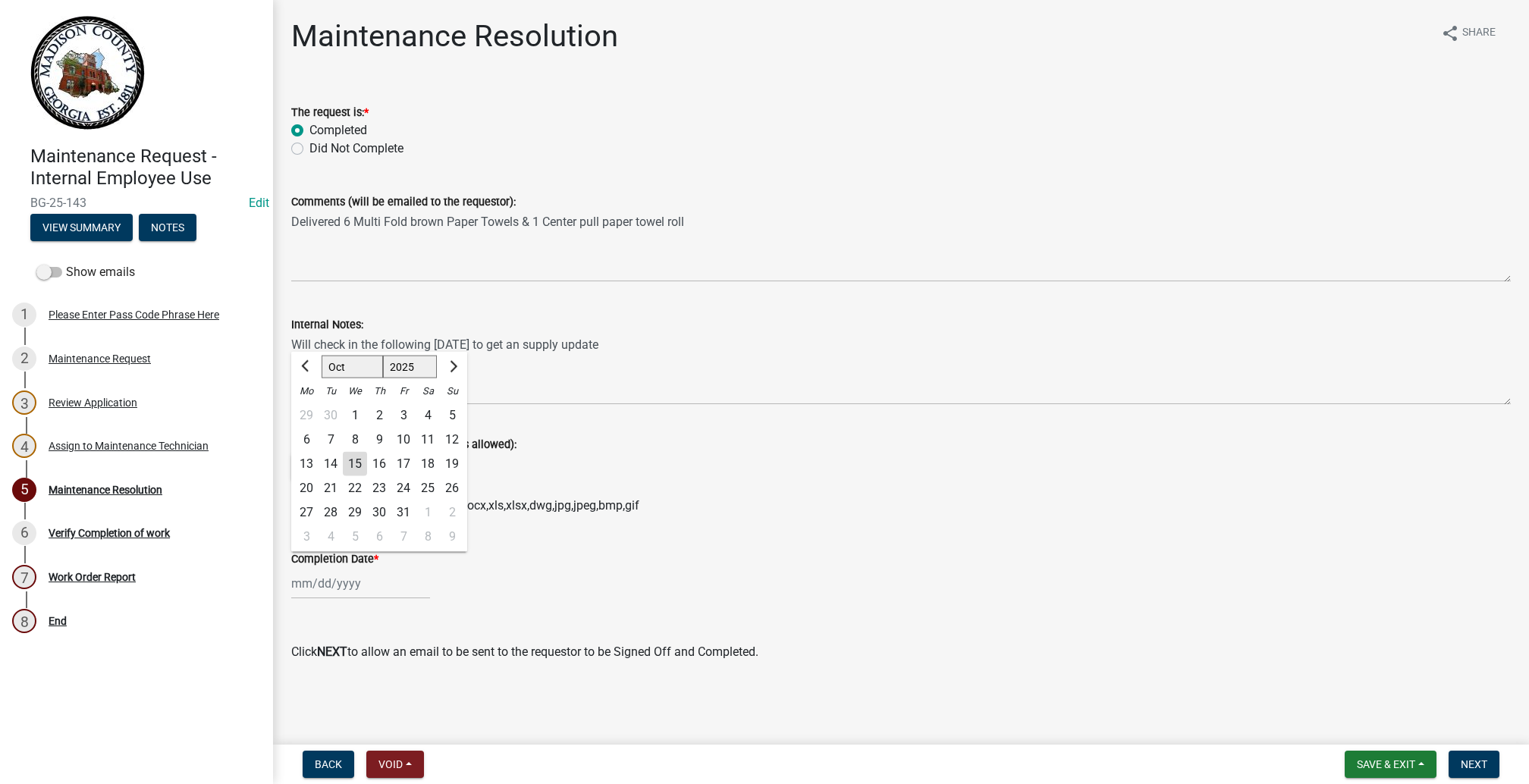
click at [367, 452] on div "15" at bounding box center [355, 464] width 25 height 25
type input "10/15/2025"
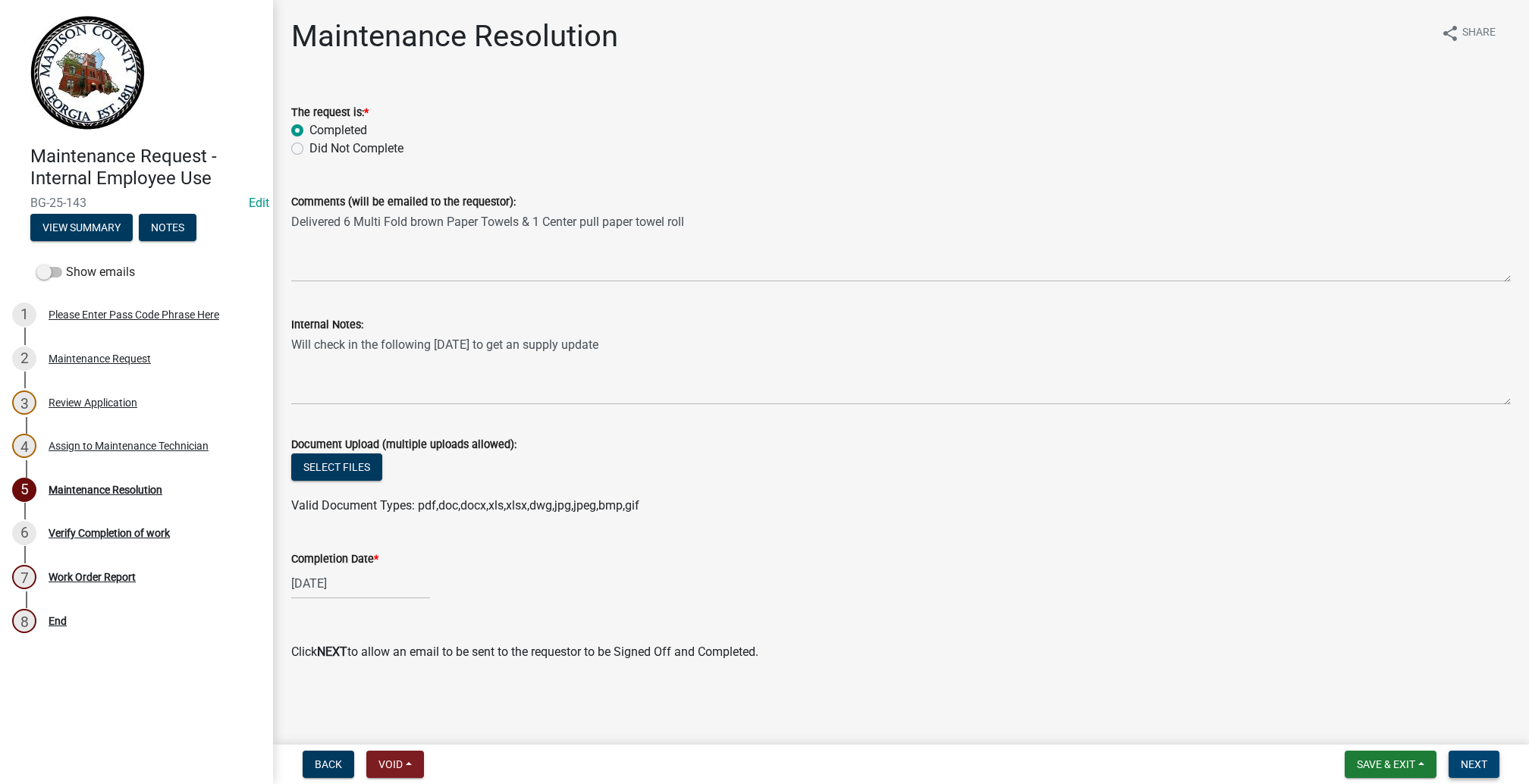
click at [1460, 758] on span "Next" at bounding box center [1473, 764] width 27 height 12
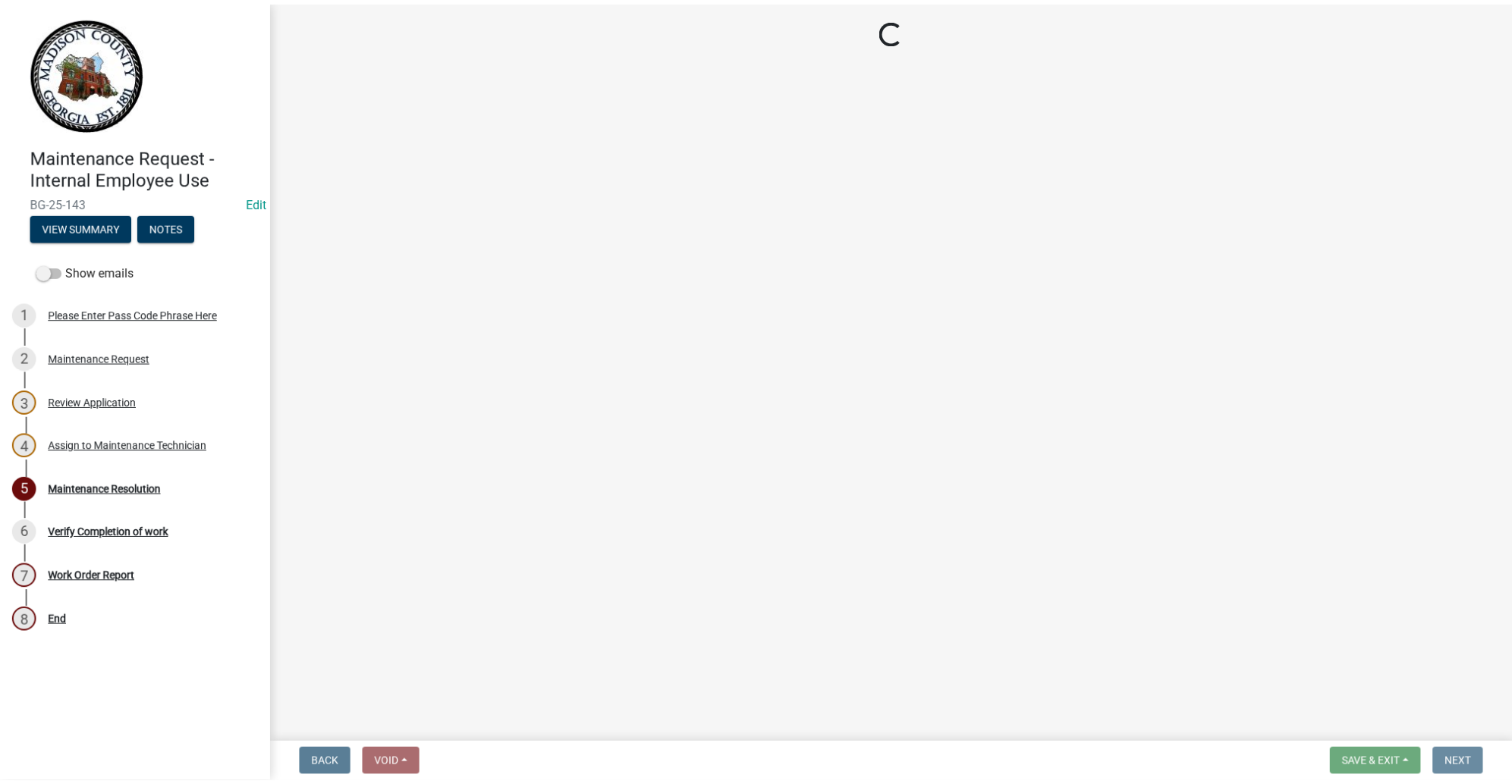
scroll to position [0, 0]
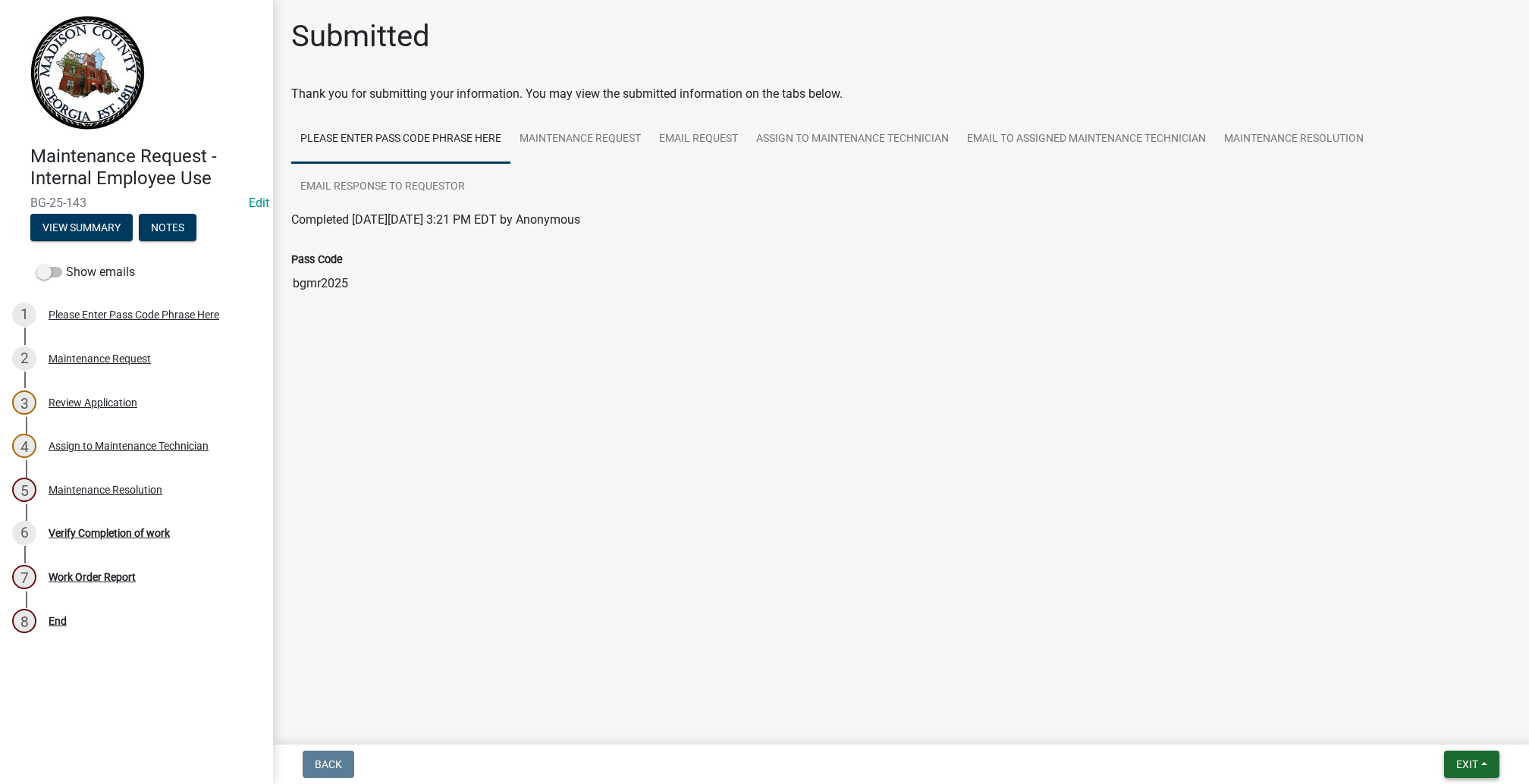
click at [1456, 758] on span "Exit" at bounding box center [1467, 764] width 22 height 12
click at [1389, 694] on button "Save & Exit" at bounding box center [1439, 712] width 122 height 37
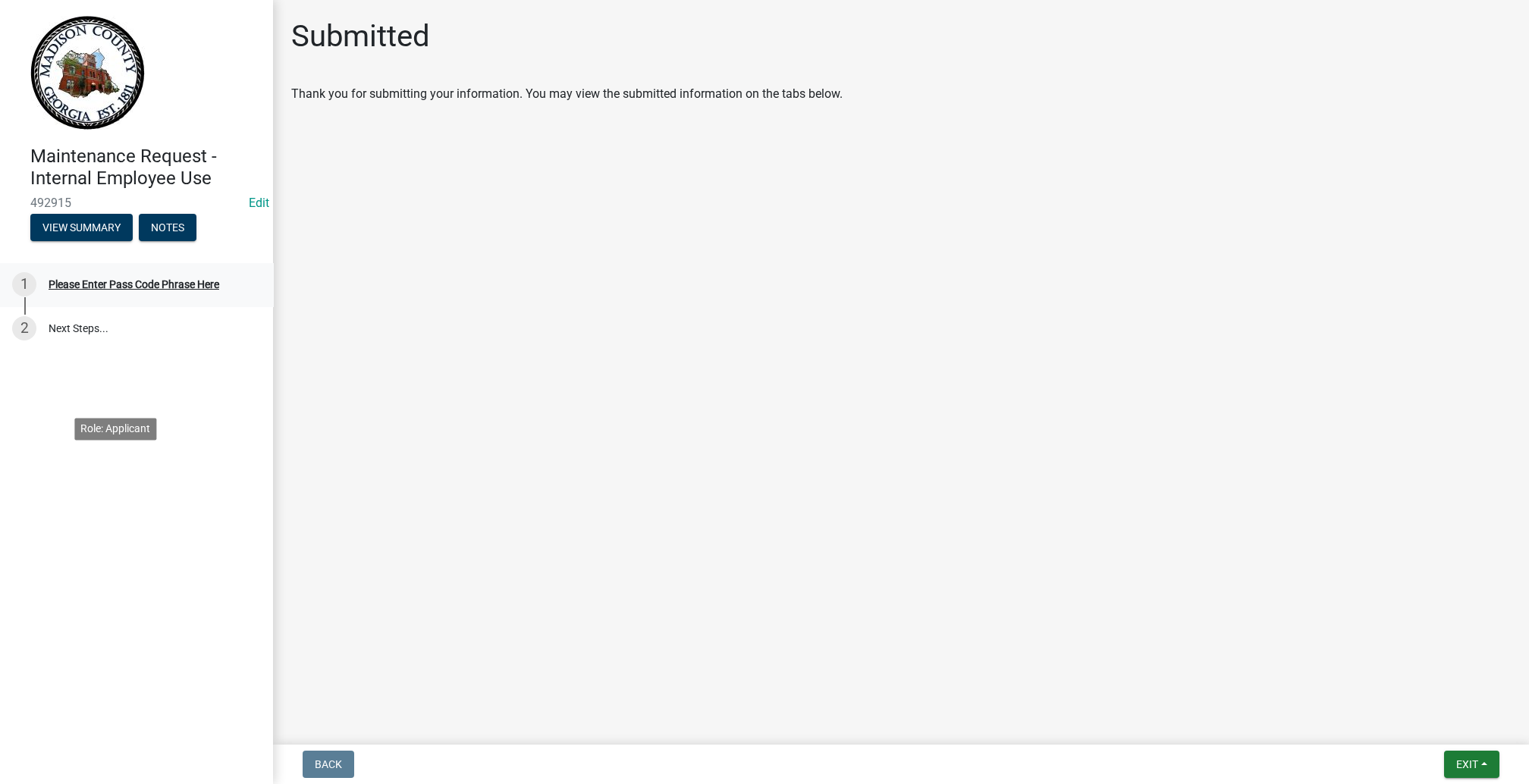
click at [127, 290] on div "Please Enter Pass Code Phrase Here" at bounding box center [133, 284] width 171 height 11
